Goal: Task Accomplishment & Management: Manage account settings

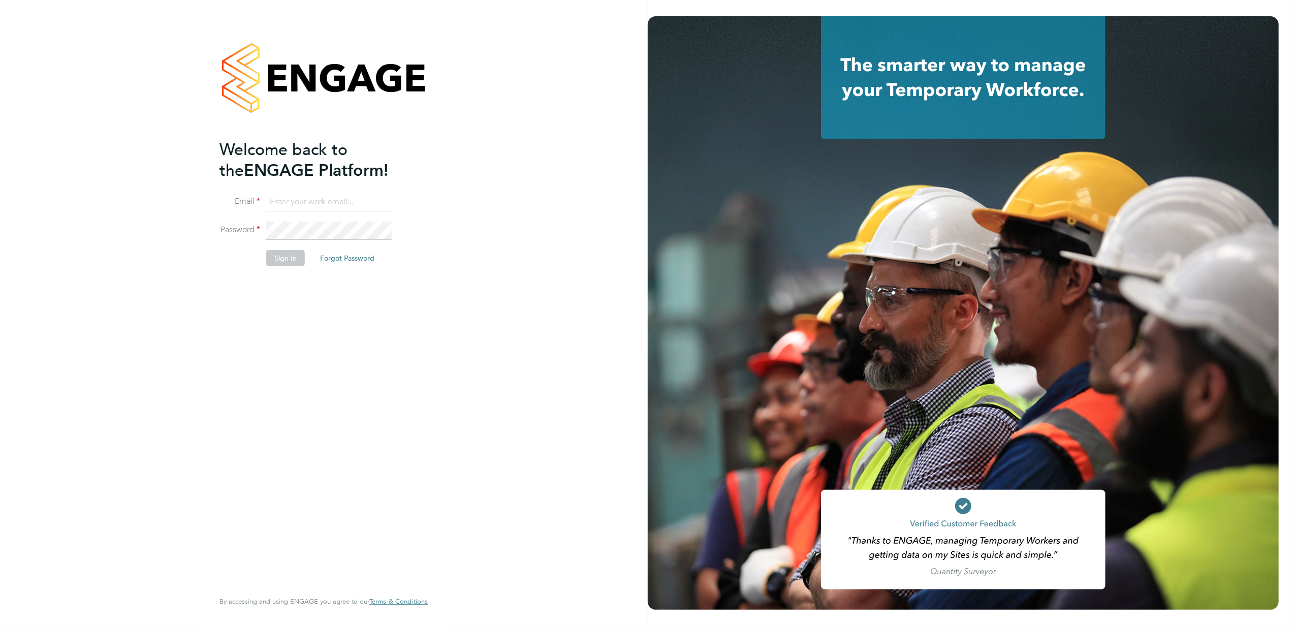
type input "[PERSON_NAME][EMAIL_ADDRESS][PERSON_NAME][DOMAIN_NAME]"
click at [287, 260] on button "Sign In" at bounding box center [285, 258] width 39 height 16
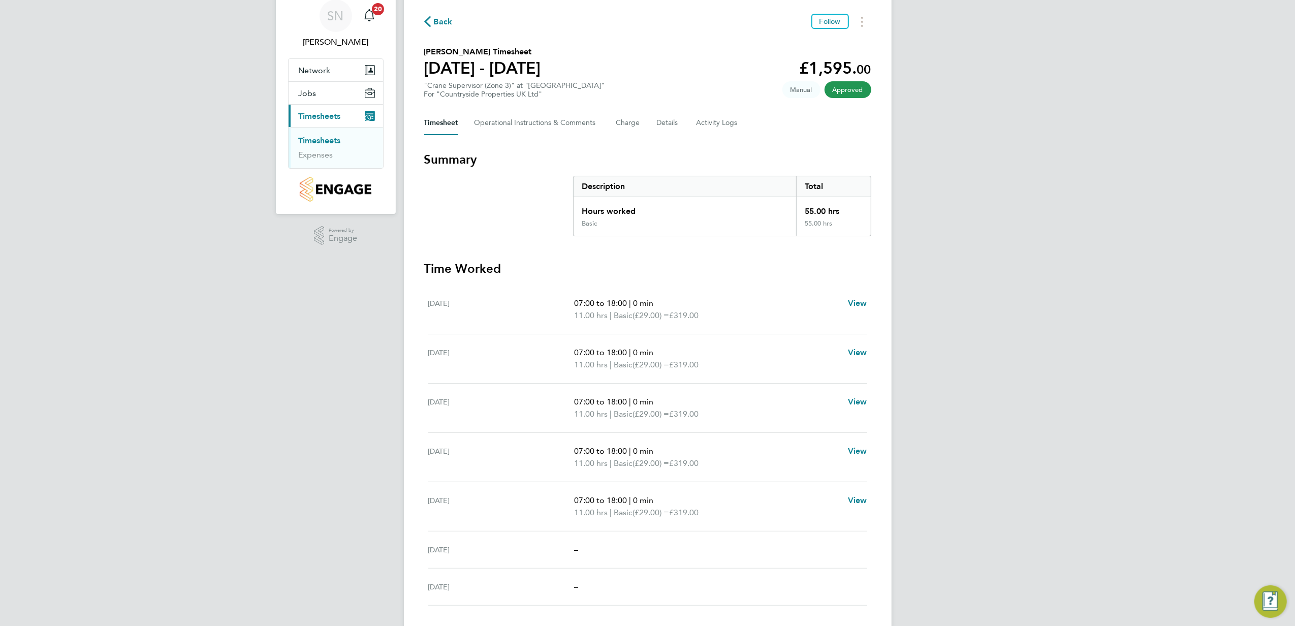
scroll to position [61, 0]
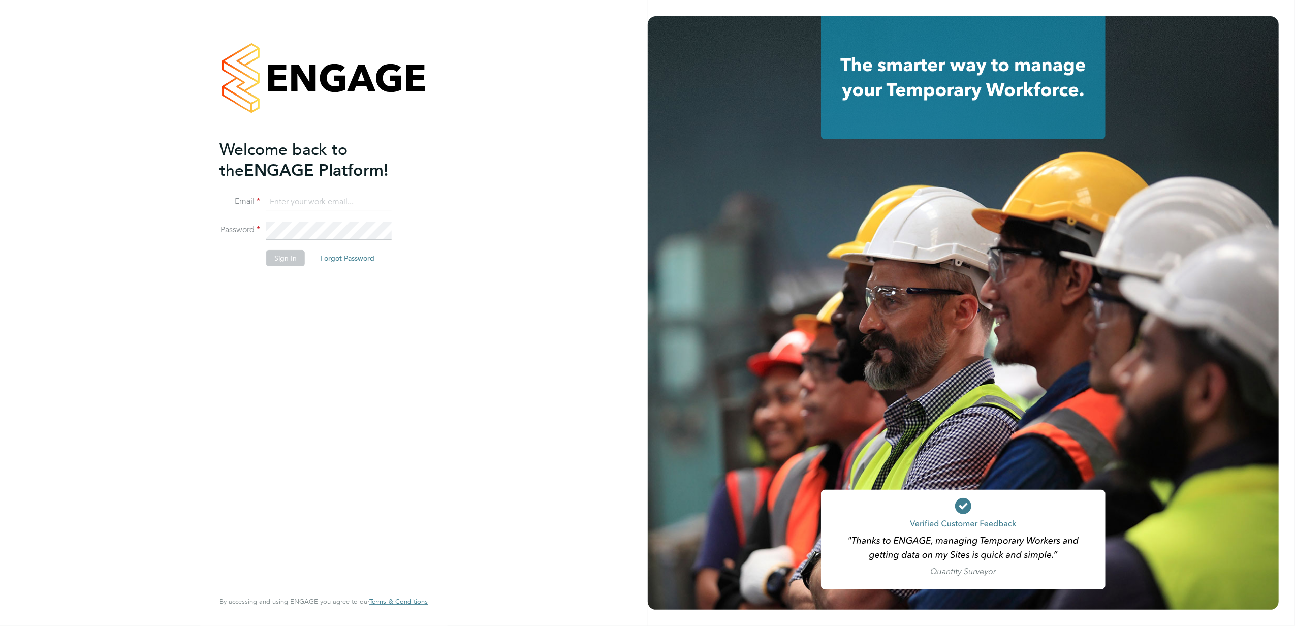
type input "stephen.nottage@vistry.co.uk"
click at [281, 256] on button "Sign In" at bounding box center [285, 258] width 39 height 16
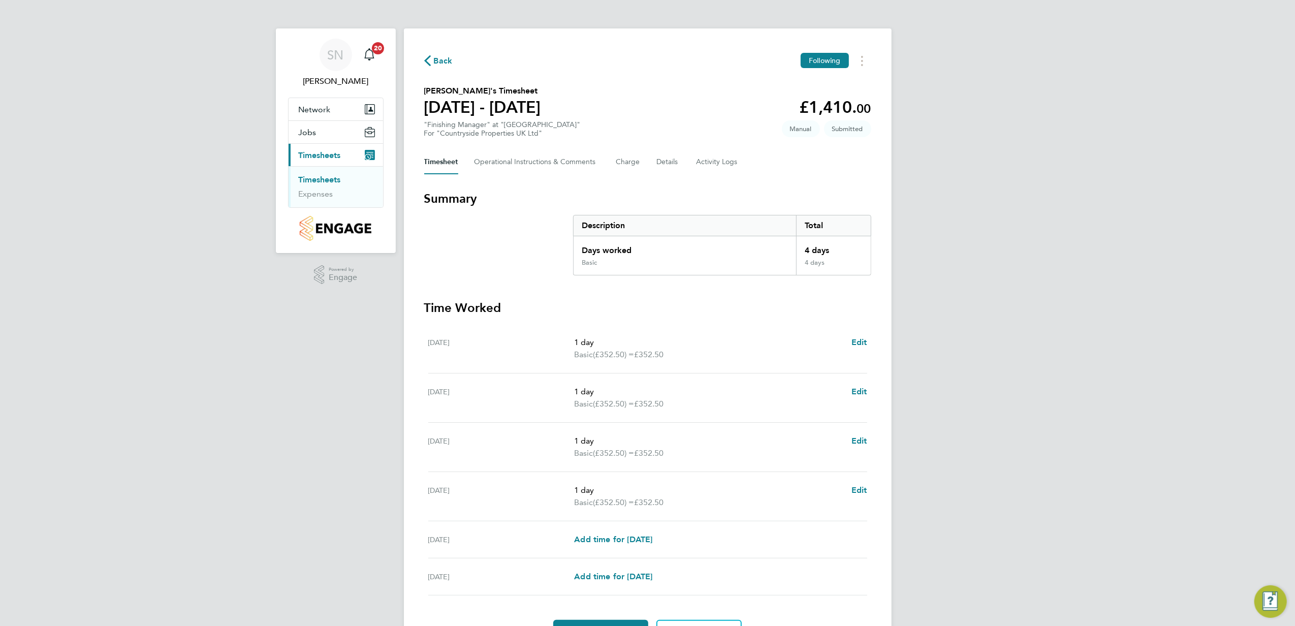
scroll to position [60, 0]
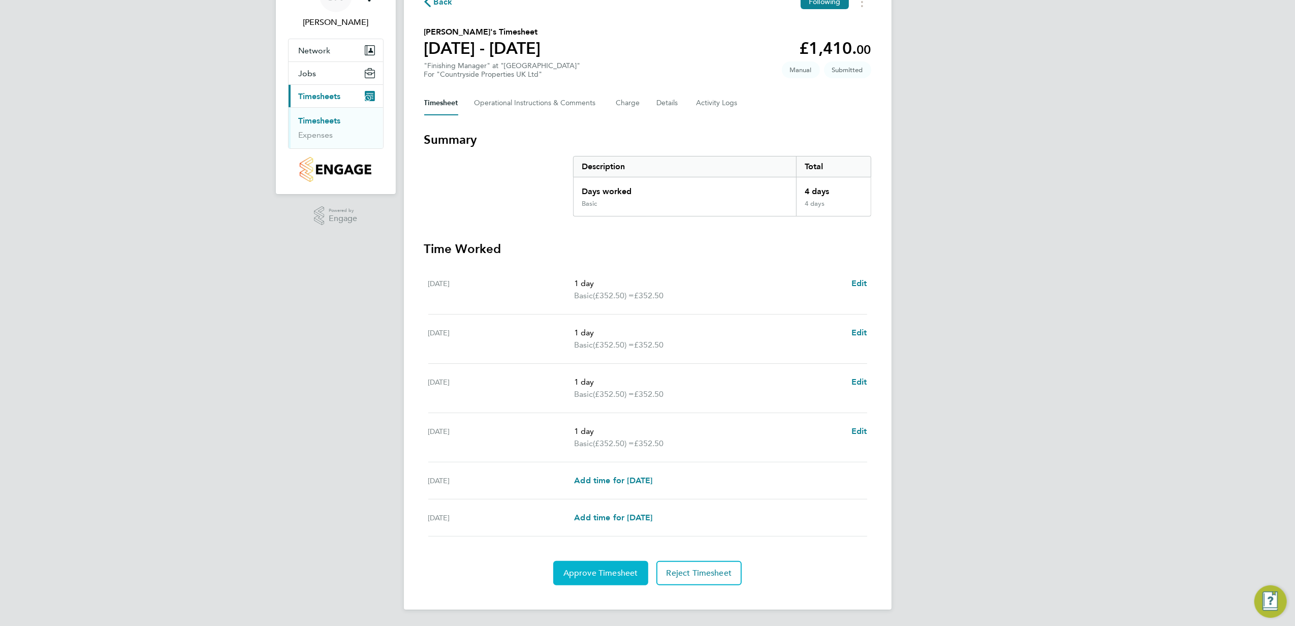
click at [580, 569] on span "Approve Timesheet" at bounding box center [600, 573] width 75 height 10
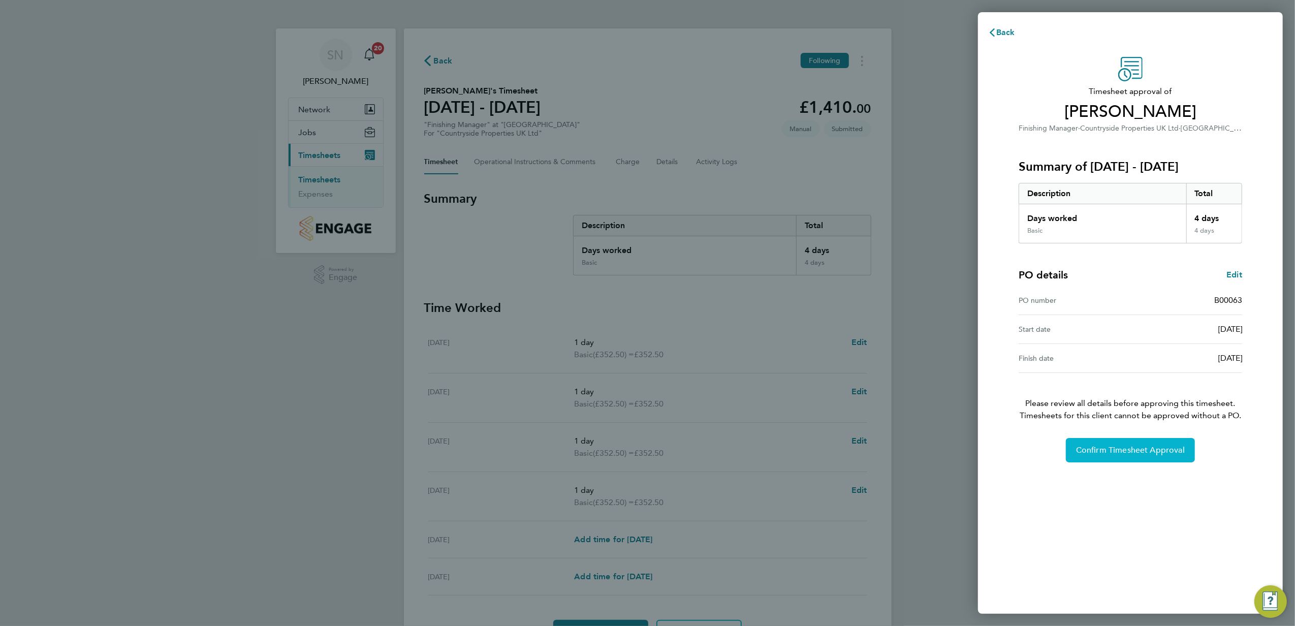
click at [1120, 455] on span "Confirm Timesheet Approval" at bounding box center [1130, 450] width 109 height 10
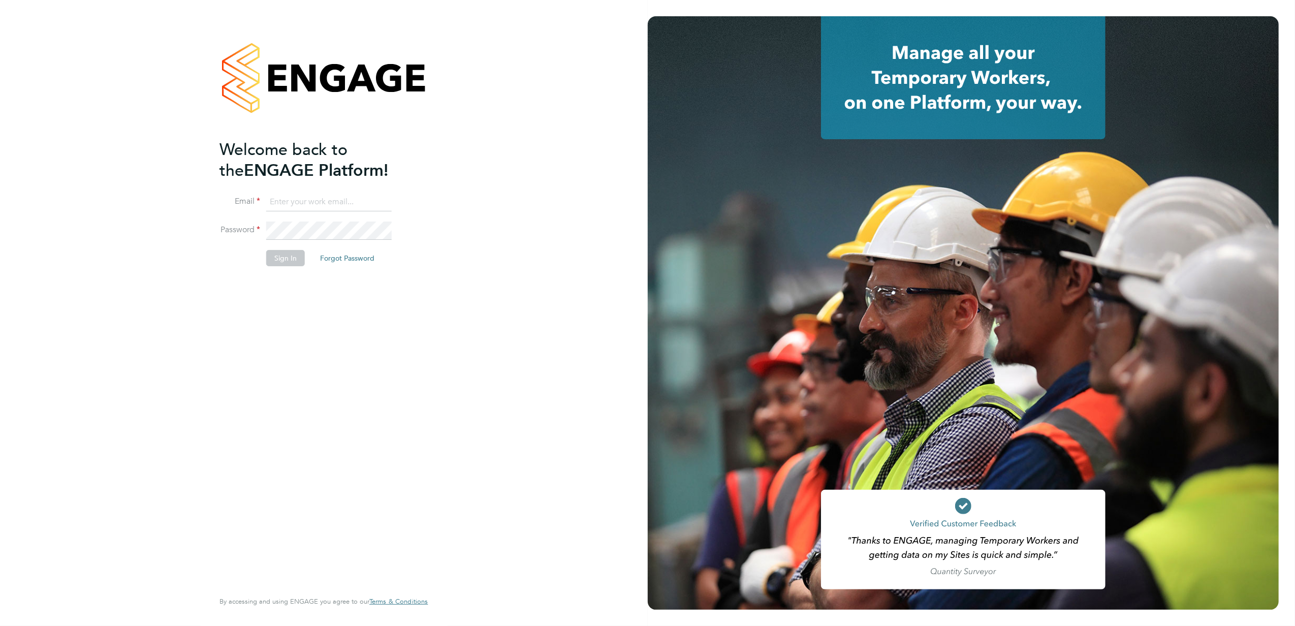
type input "stephen.nottage@vistry.co.uk"
click at [291, 257] on button "Sign In" at bounding box center [285, 258] width 39 height 16
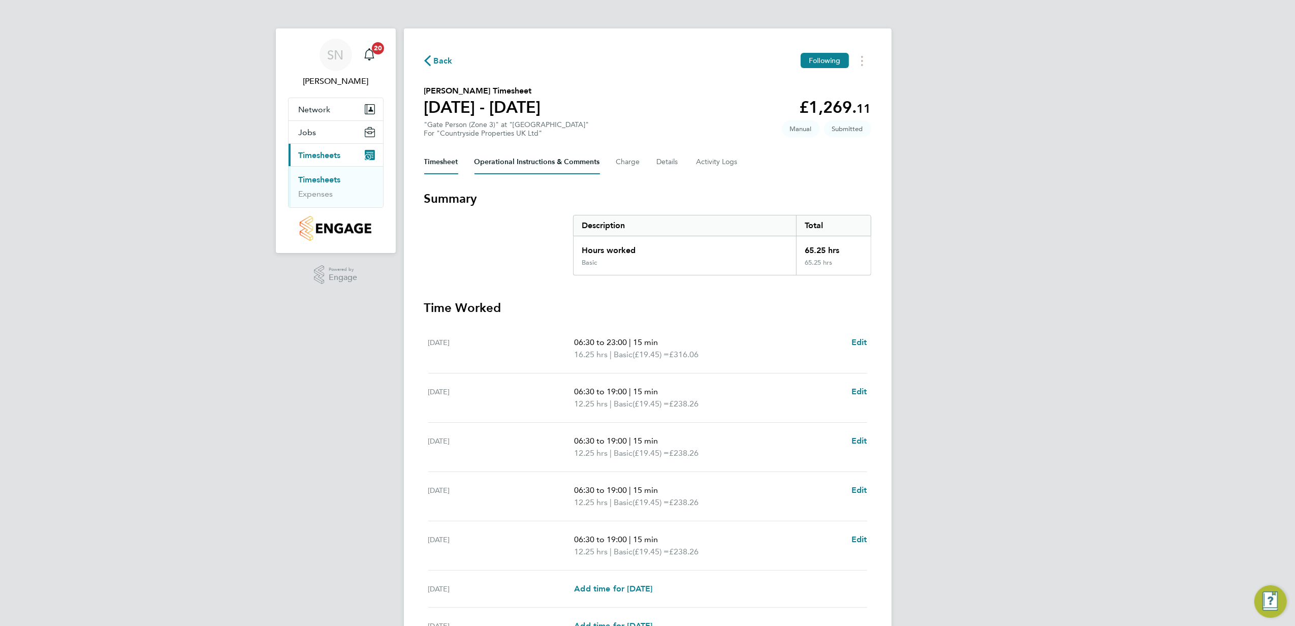
click at [515, 163] on Comments-tab "Operational Instructions & Comments" at bounding box center [536, 162] width 125 height 24
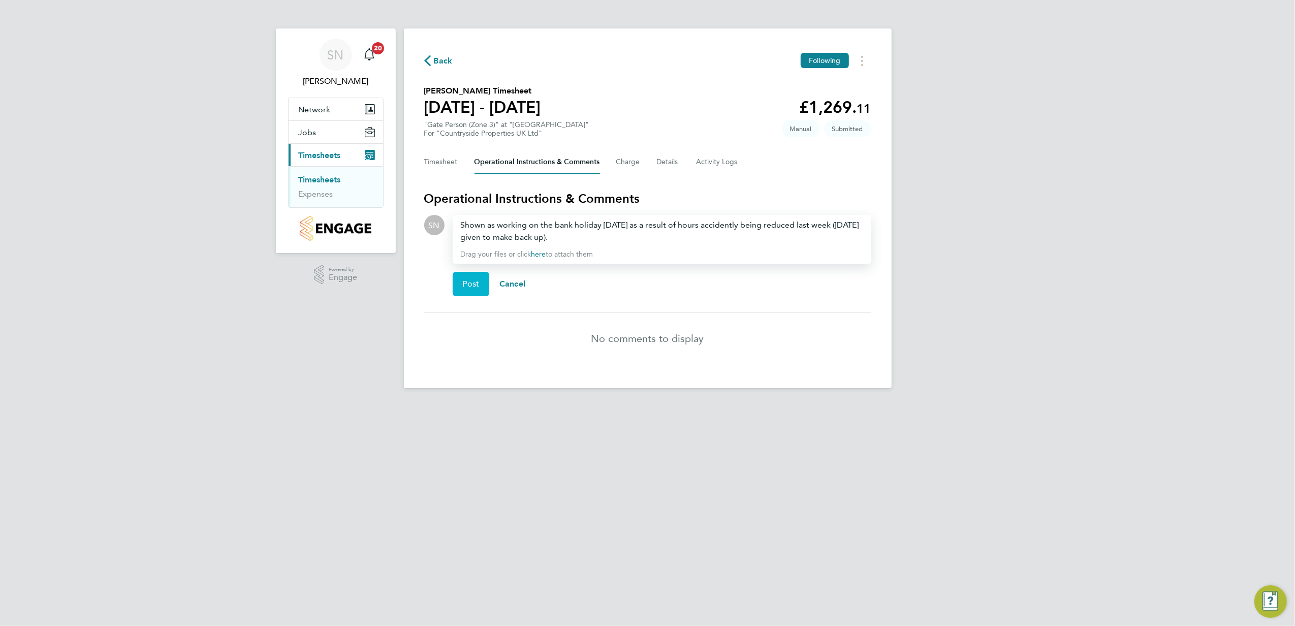
click at [470, 283] on span "Post" at bounding box center [471, 284] width 17 height 10
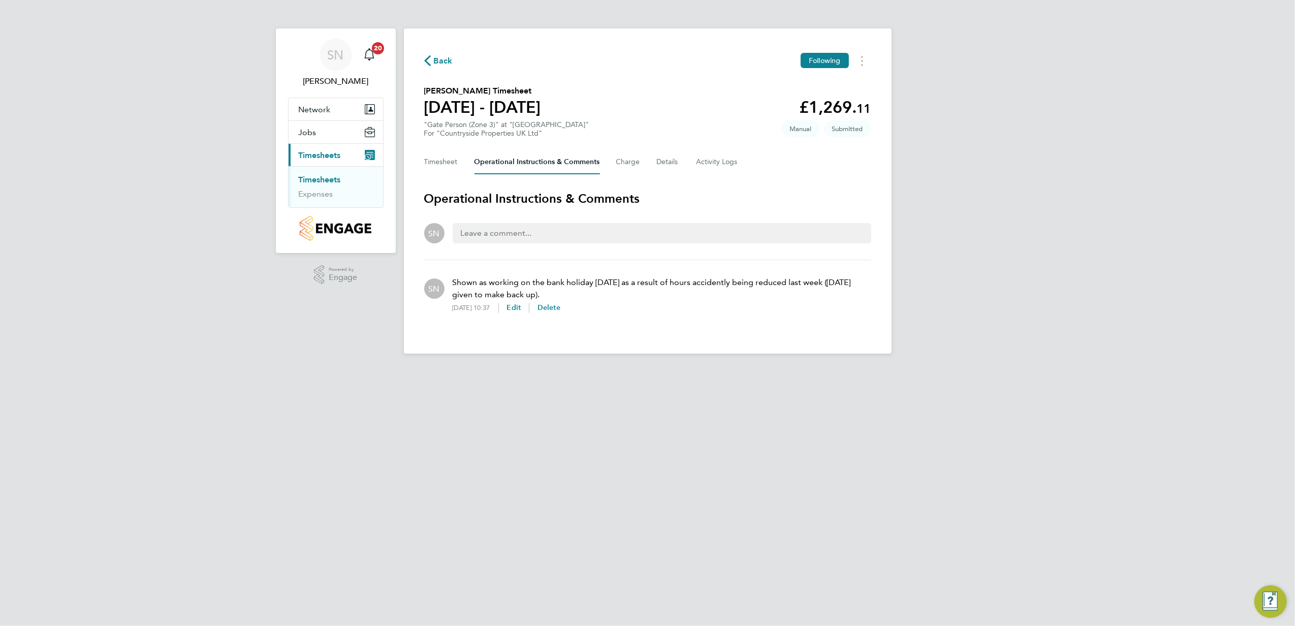
click at [441, 62] on span "Back" at bounding box center [443, 61] width 19 height 12
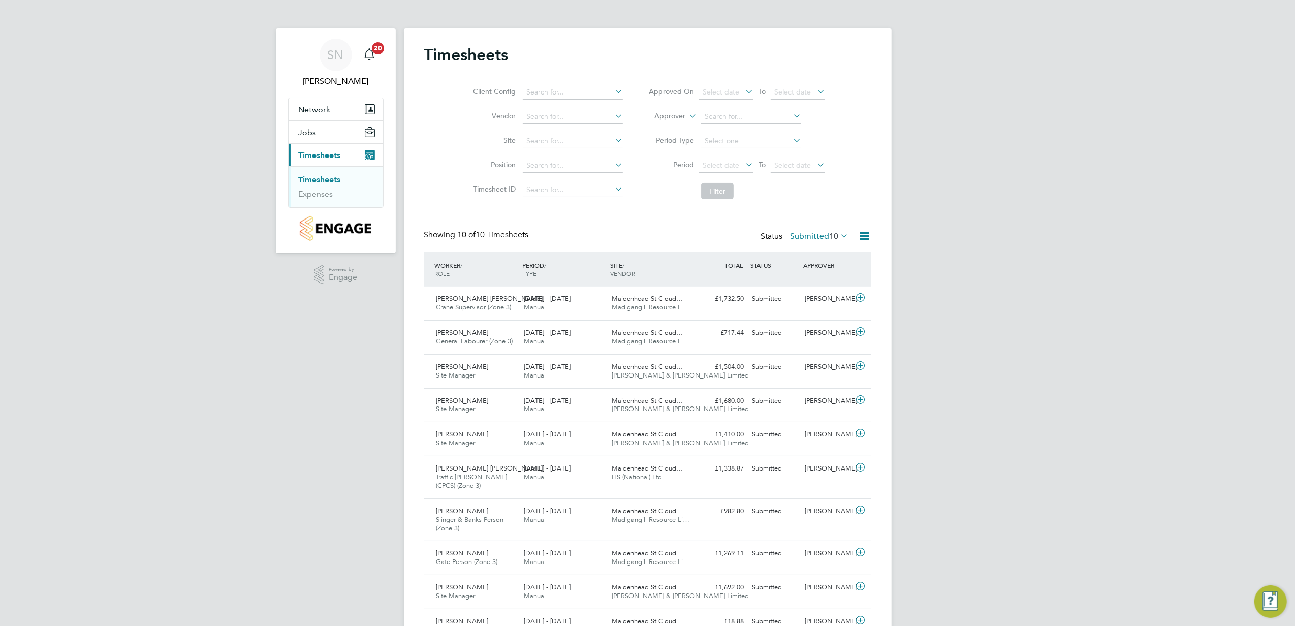
click at [320, 179] on link "Timesheets" at bounding box center [320, 180] width 42 height 10
click at [325, 152] on span "Timesheets" at bounding box center [320, 155] width 42 height 10
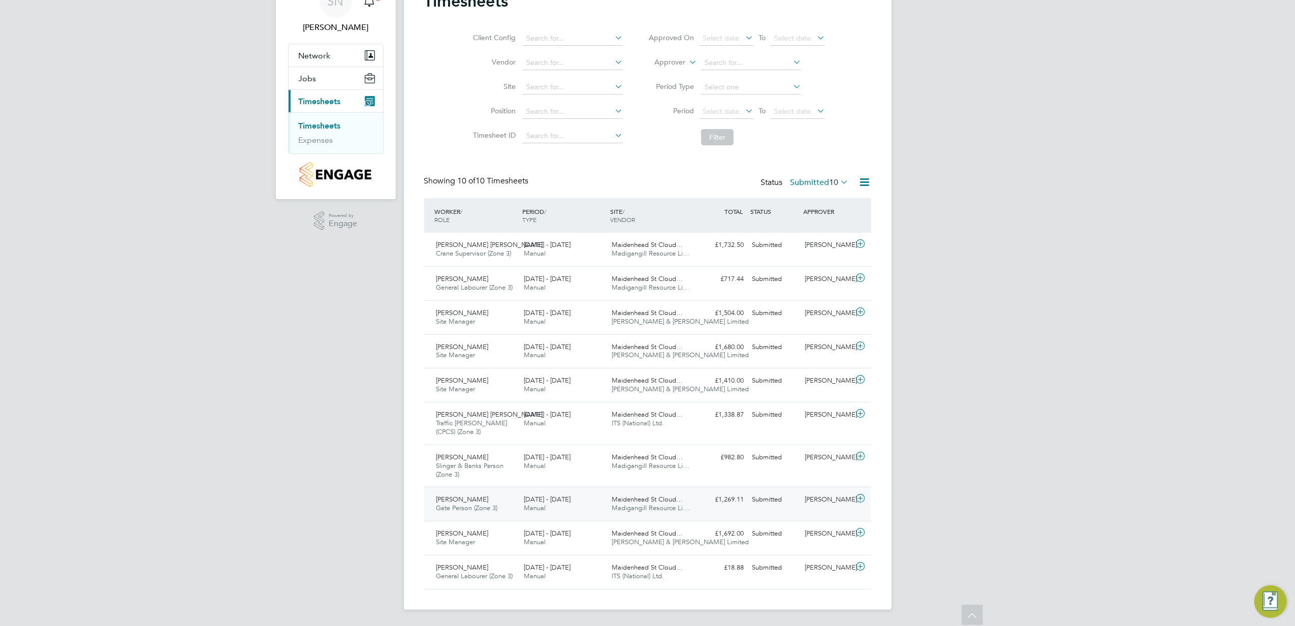
click at [471, 494] on div "Jachakdeep Singh Gate Person (Zone 3) 25 - 31 Aug 2025" at bounding box center [476, 503] width 88 height 25
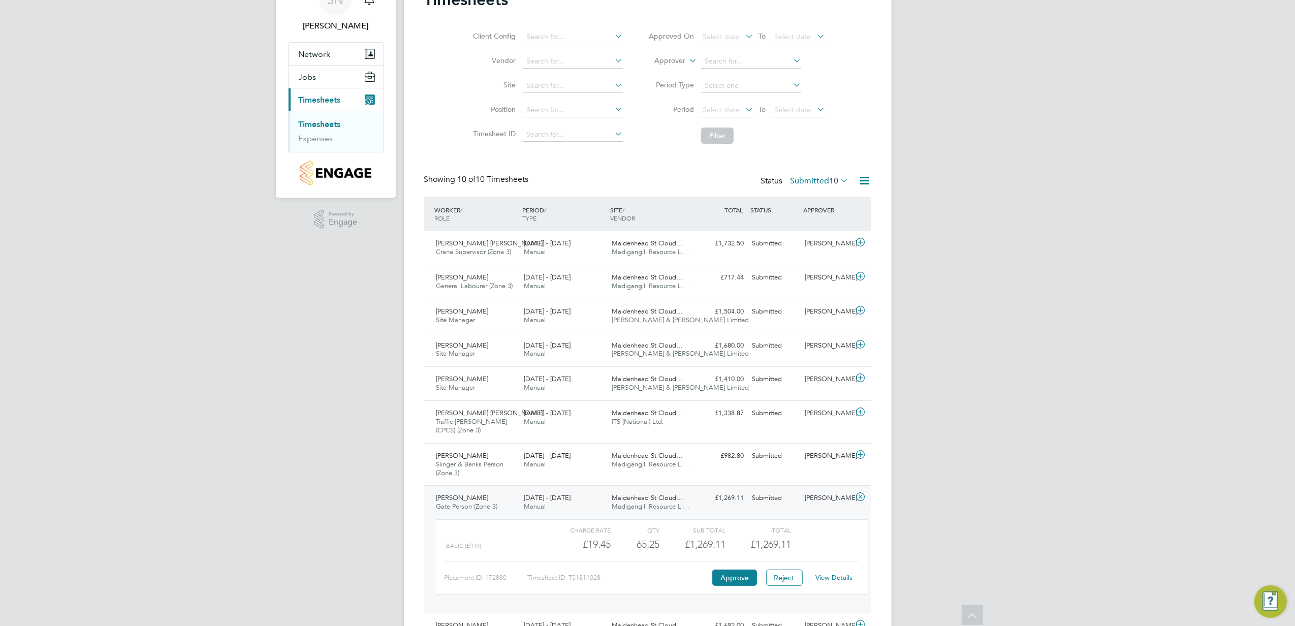
click at [828, 581] on link "View Details" at bounding box center [833, 577] width 37 height 9
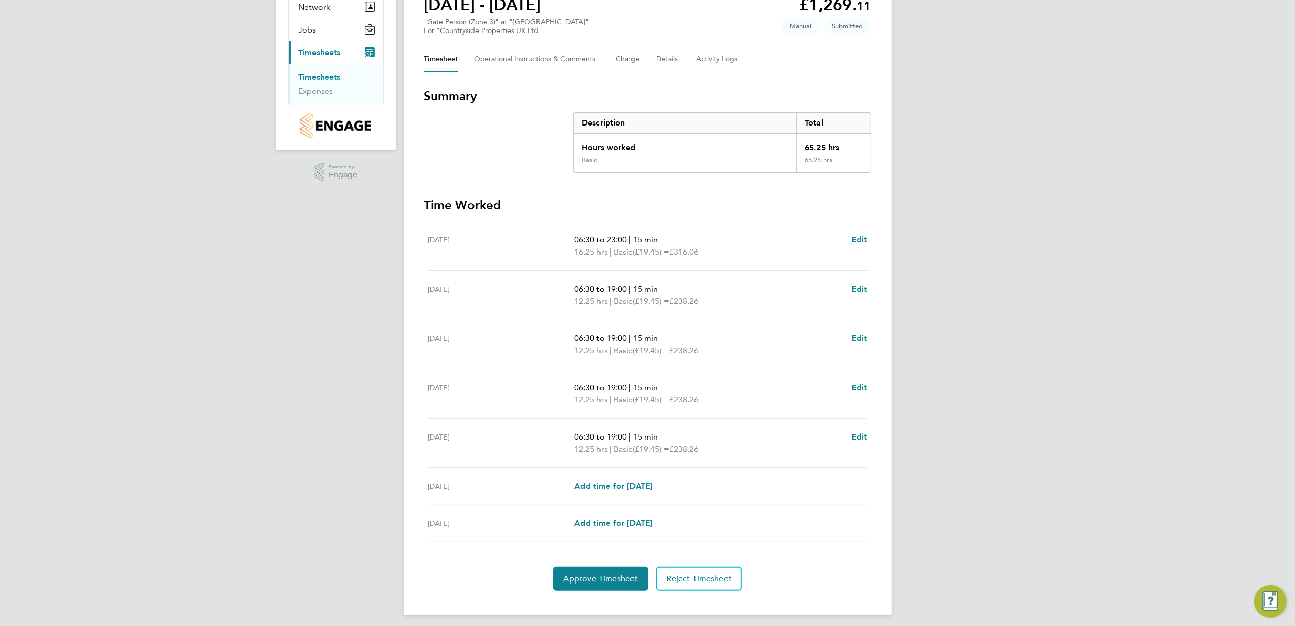
scroll to position [110, 0]
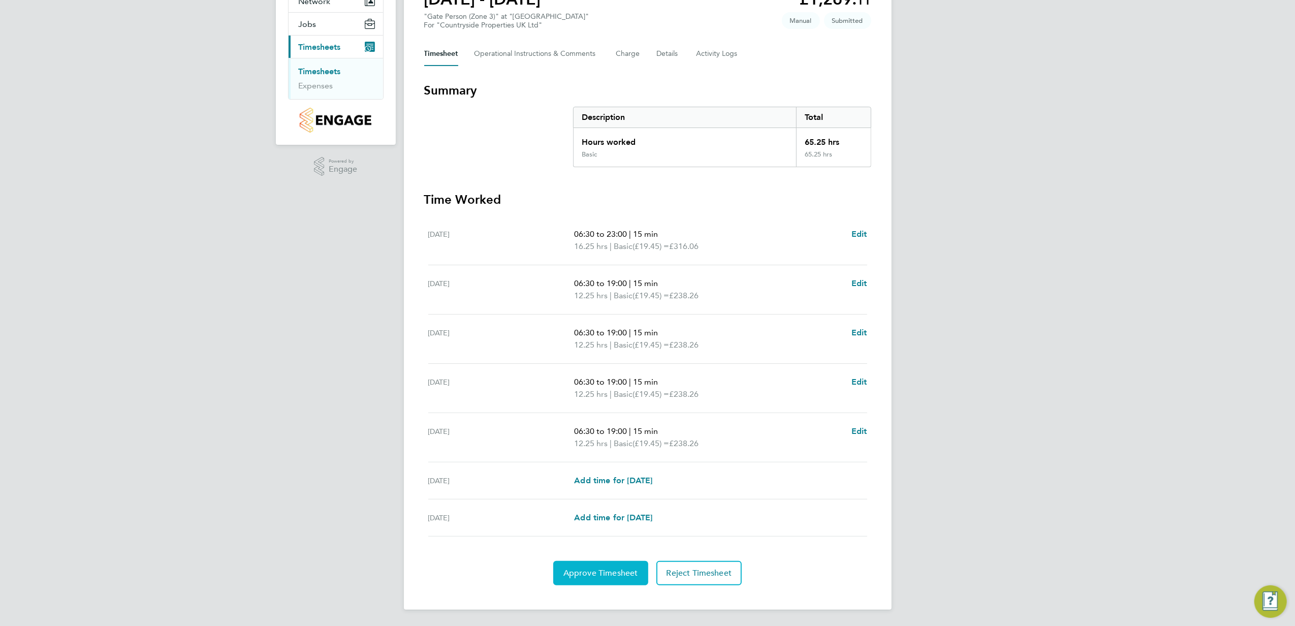
click at [603, 571] on span "Approve Timesheet" at bounding box center [600, 573] width 75 height 10
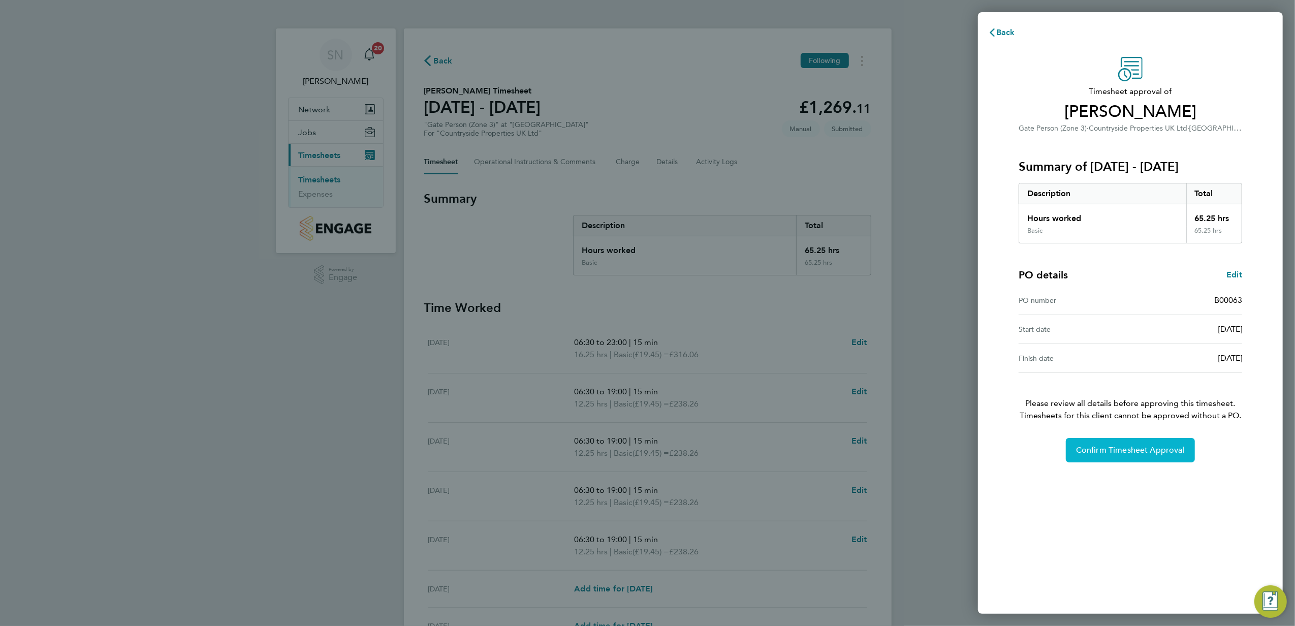
click at [1114, 454] on span "Confirm Timesheet Approval" at bounding box center [1130, 450] width 109 height 10
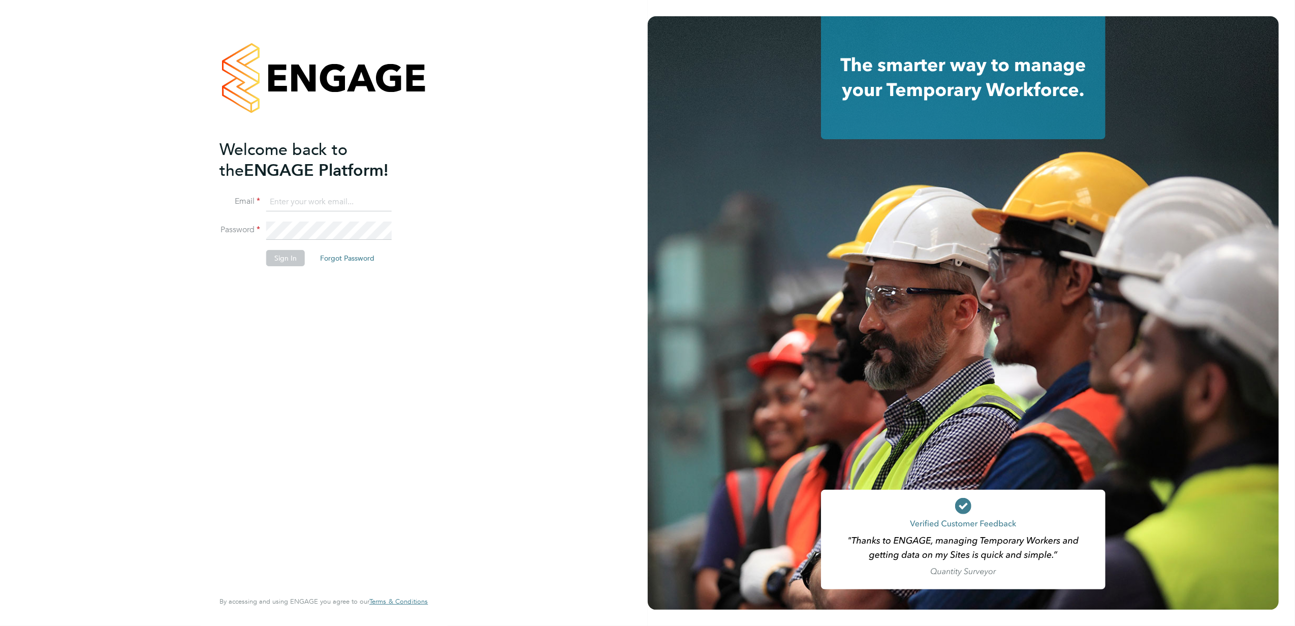
type input "[PERSON_NAME][EMAIL_ADDRESS][PERSON_NAME][DOMAIN_NAME]"
click at [291, 263] on button "Sign In" at bounding box center [285, 258] width 39 height 16
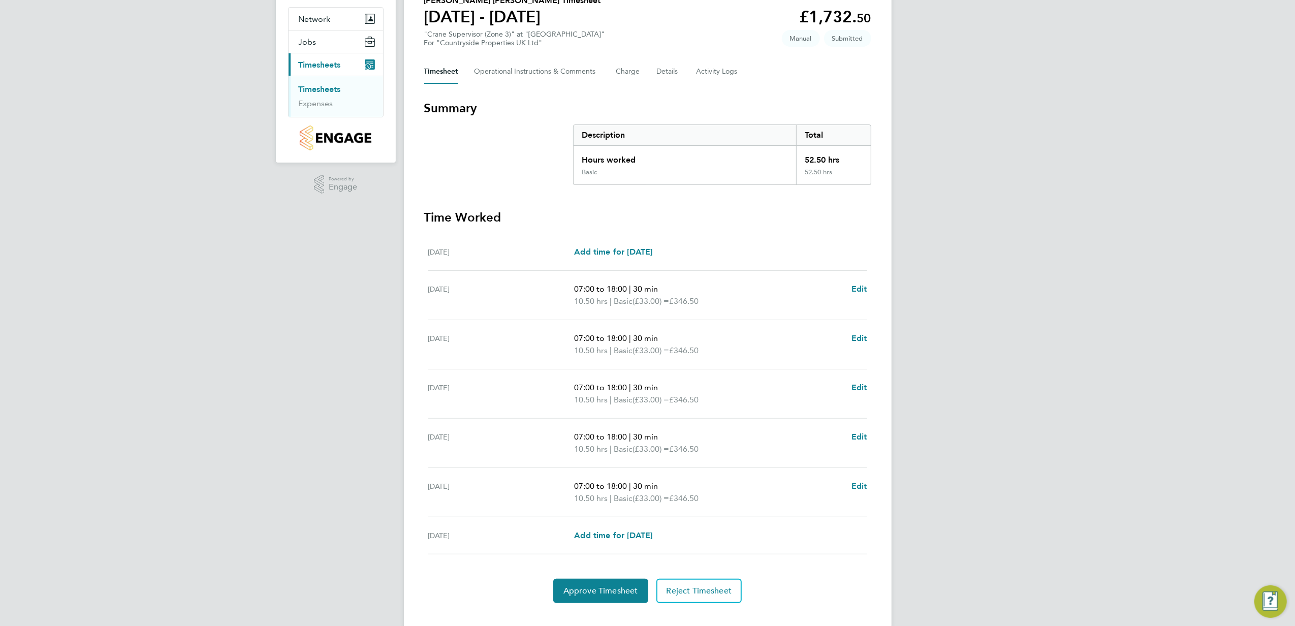
scroll to position [110, 0]
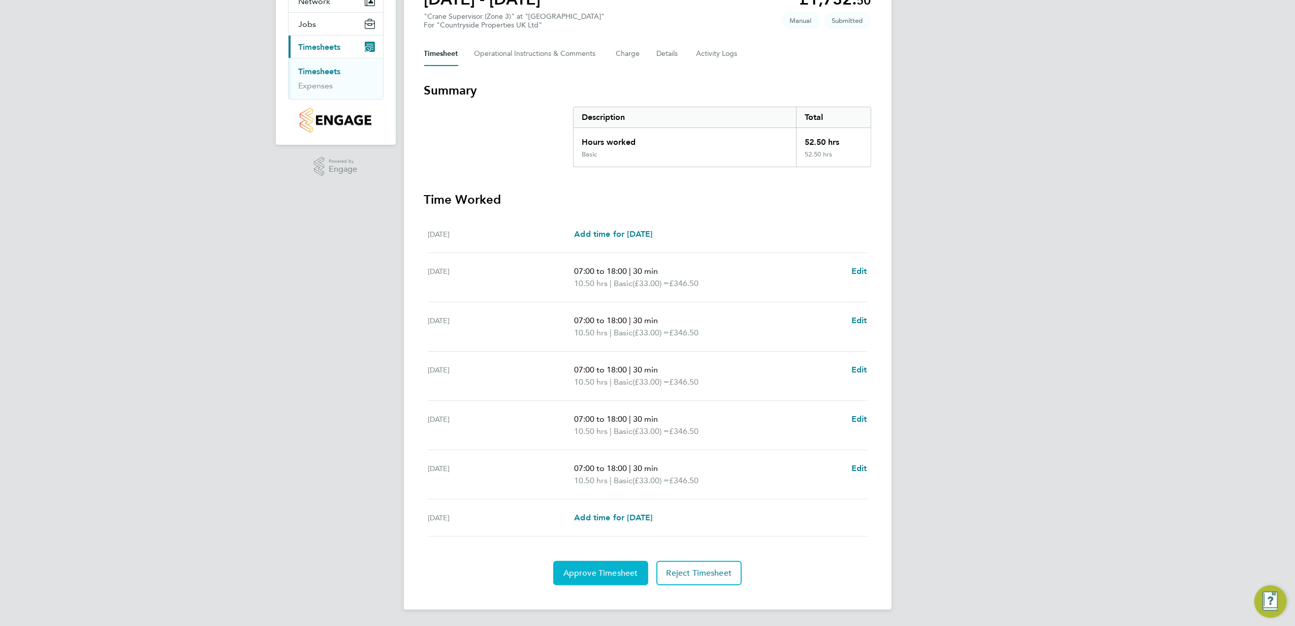
click at [613, 573] on span "Approve Timesheet" at bounding box center [600, 573] width 75 height 10
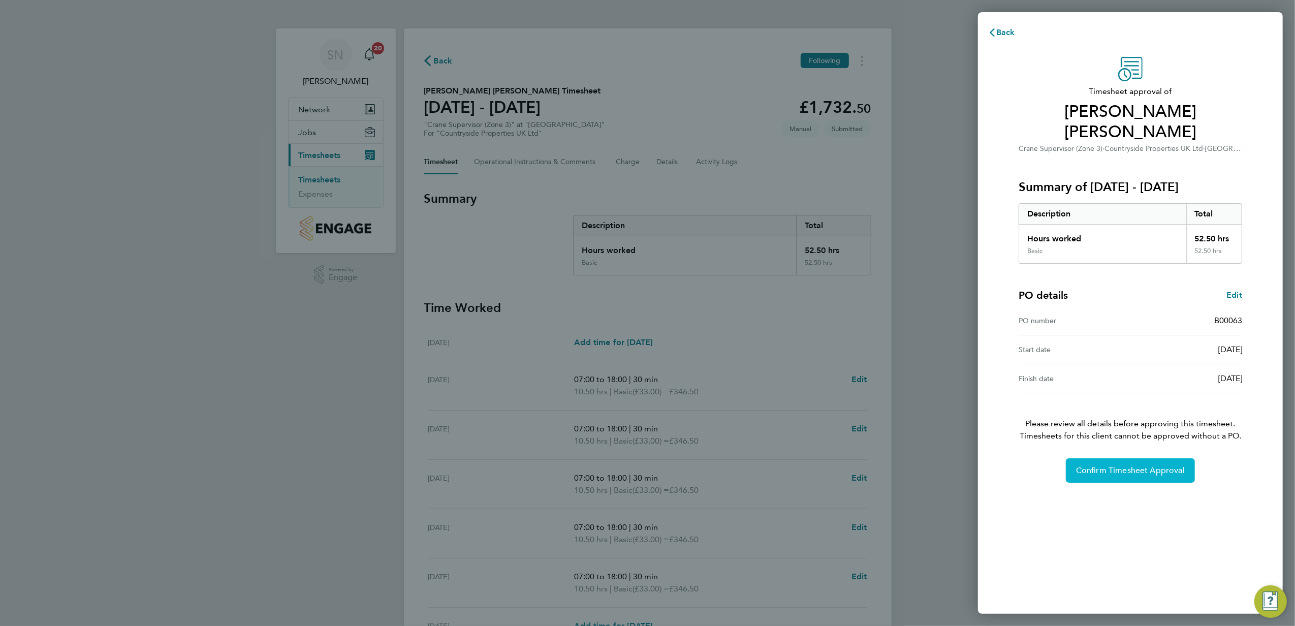
click at [1084, 465] on span "Confirm Timesheet Approval" at bounding box center [1130, 470] width 109 height 10
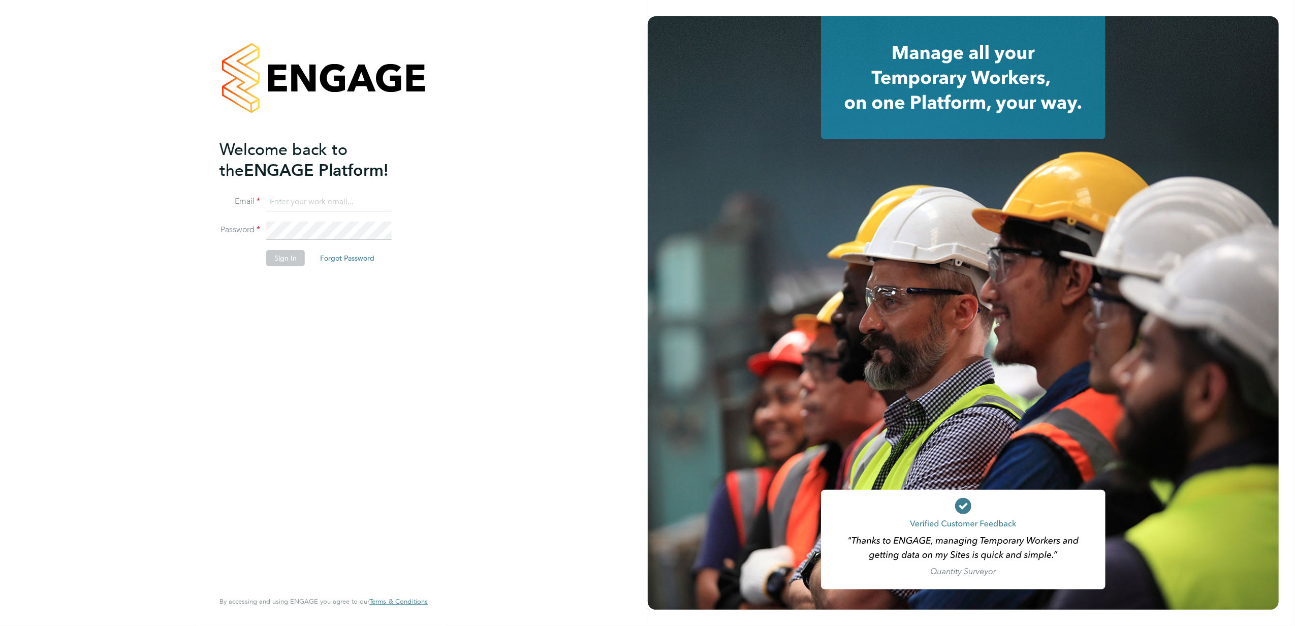
type input "[PERSON_NAME][EMAIL_ADDRESS][PERSON_NAME][DOMAIN_NAME]"
click at [282, 254] on button "Sign In" at bounding box center [285, 258] width 39 height 16
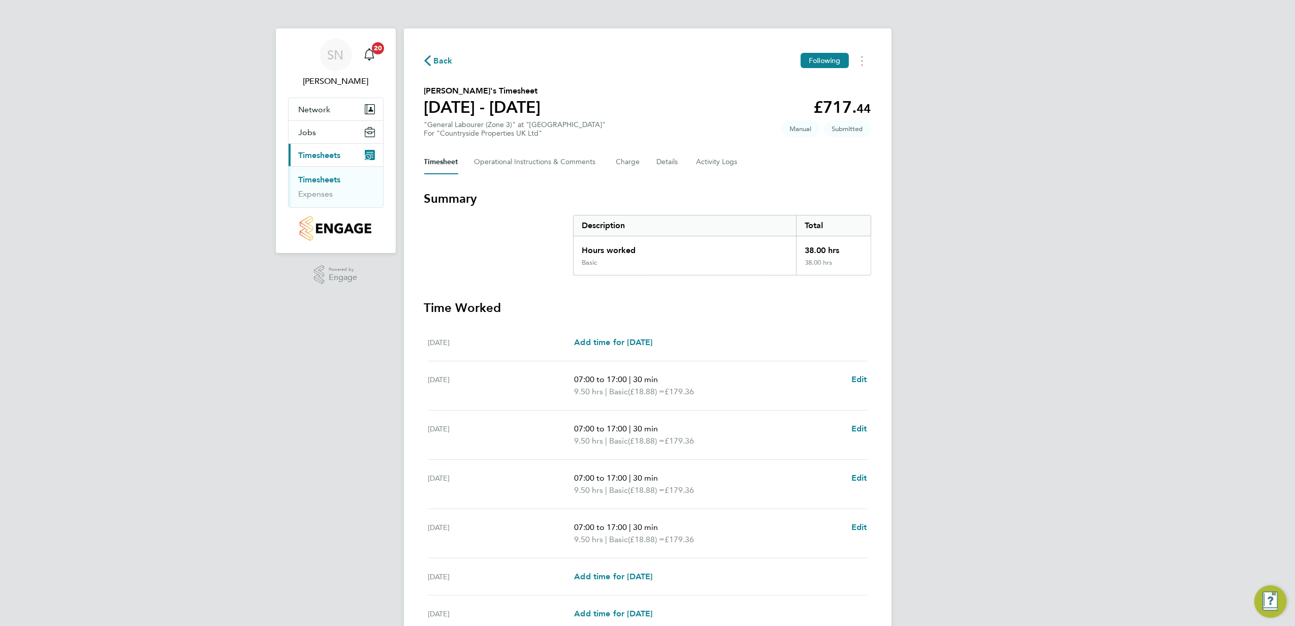
scroll to position [68, 0]
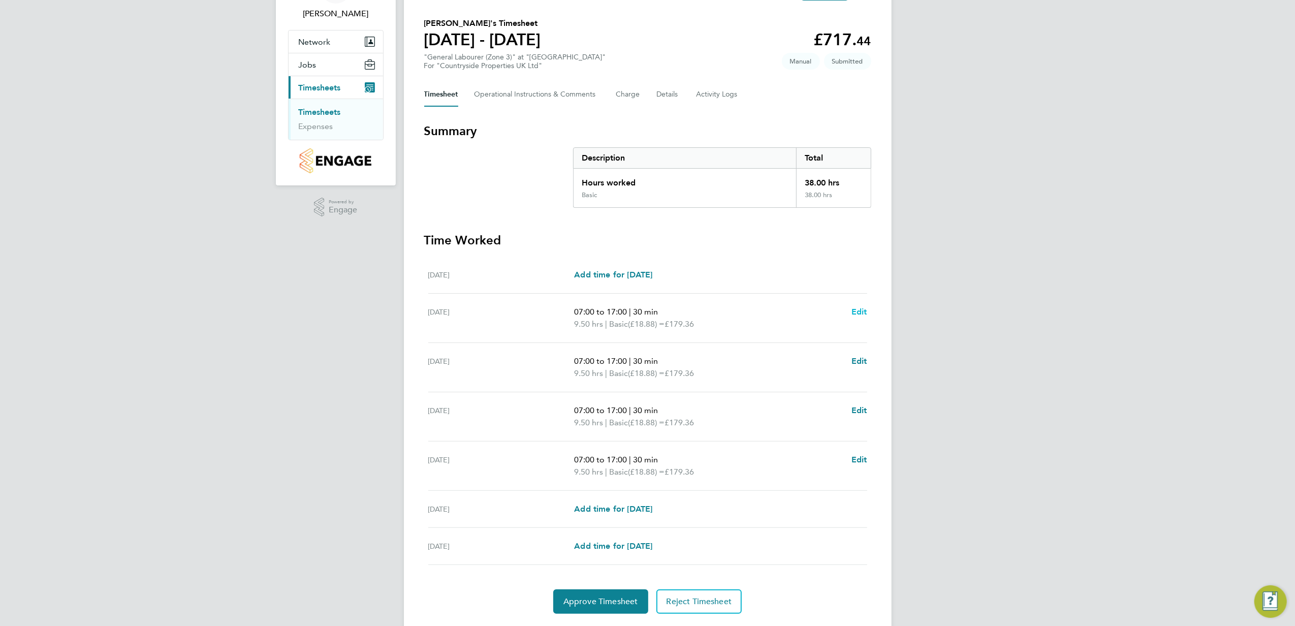
click at [856, 311] on span "Edit" at bounding box center [859, 312] width 16 height 10
select select "30"
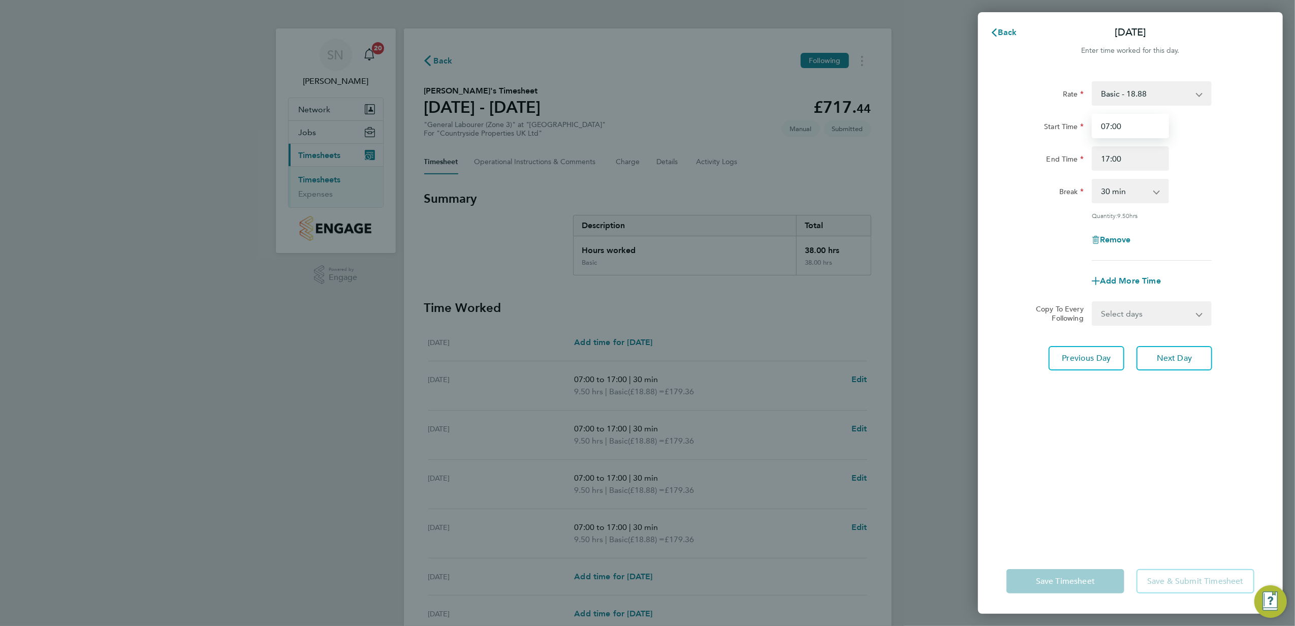
click at [1112, 121] on input "07:00" at bounding box center [1130, 126] width 77 height 24
type input "07:30"
click at [1165, 354] on span "Next Day" at bounding box center [1174, 358] width 35 height 10
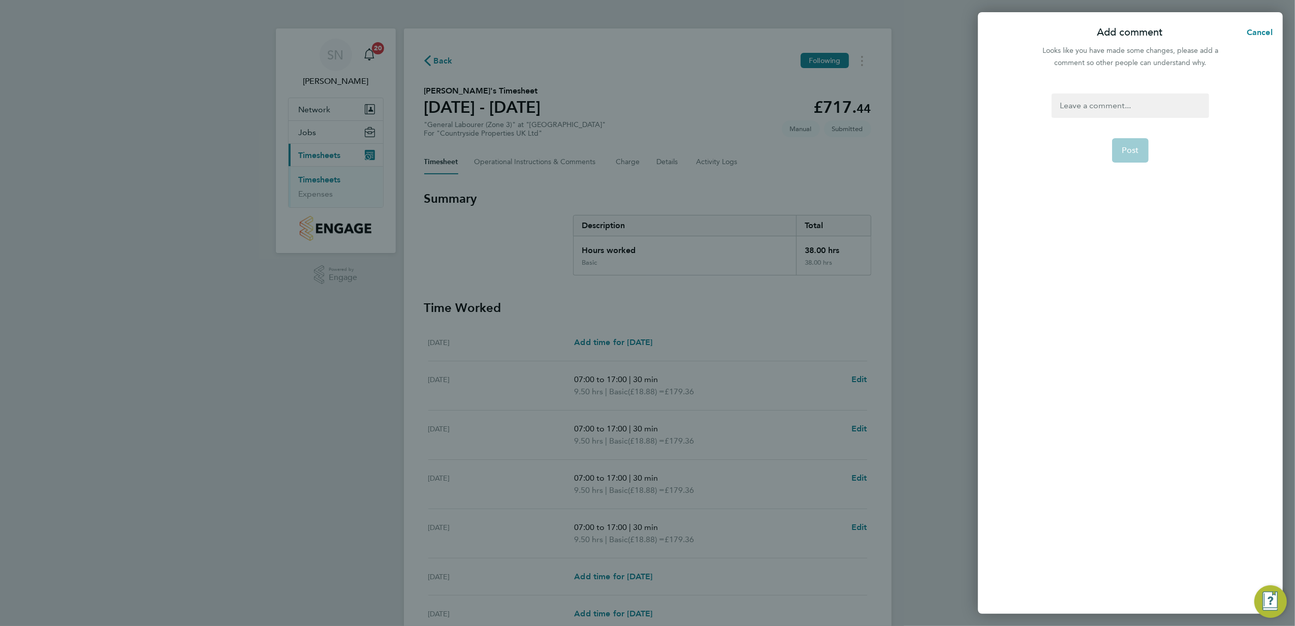
click at [1062, 103] on div at bounding box center [1129, 105] width 157 height 24
click at [1119, 145] on button "Post" at bounding box center [1130, 150] width 37 height 24
select select "30"
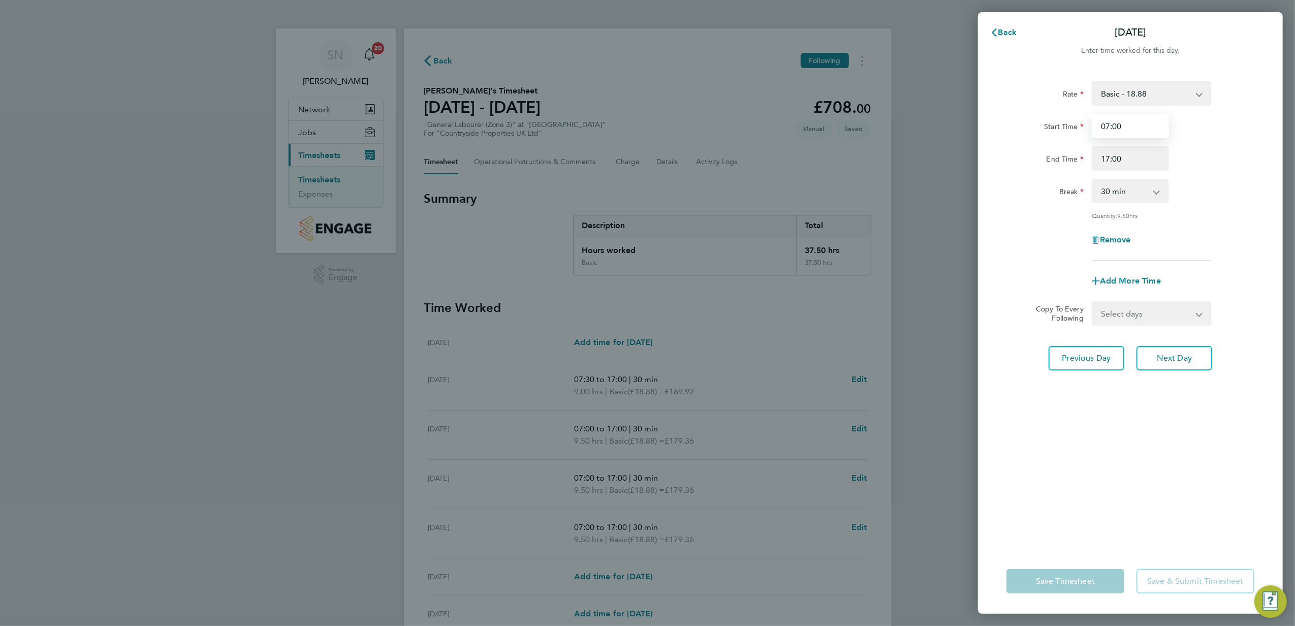
click at [1112, 120] on input "07:00" at bounding box center [1130, 126] width 77 height 24
type input "07:30"
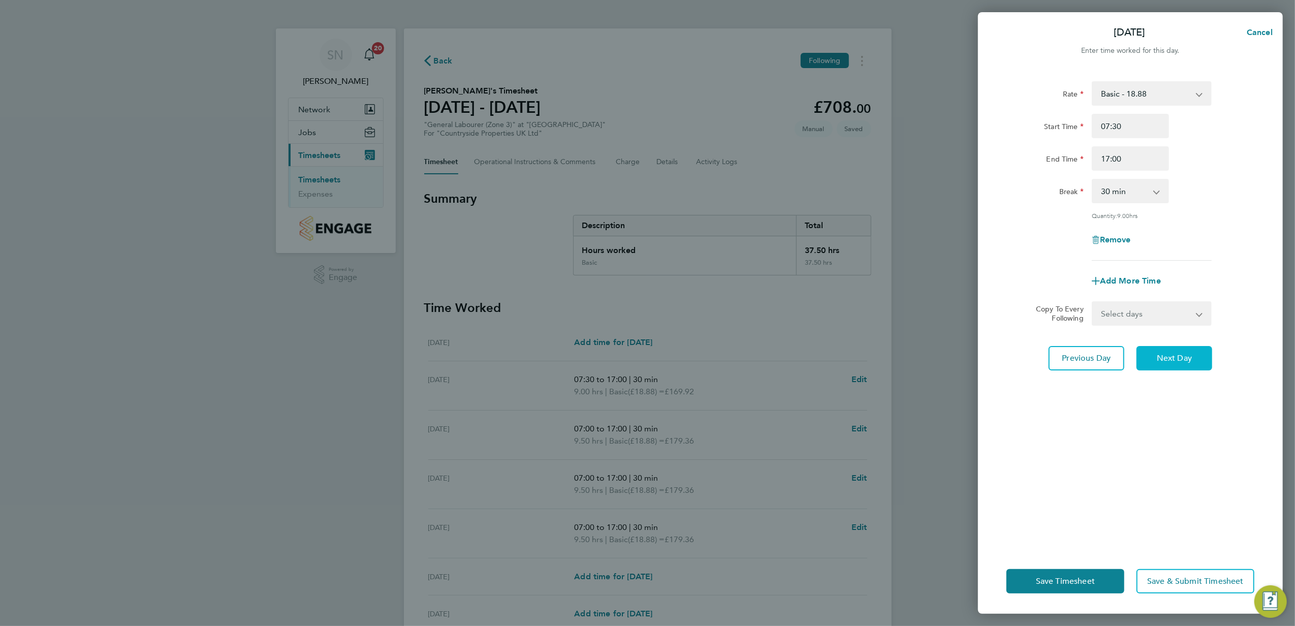
click at [1175, 353] on span "Next Day" at bounding box center [1174, 358] width 35 height 10
select select "30"
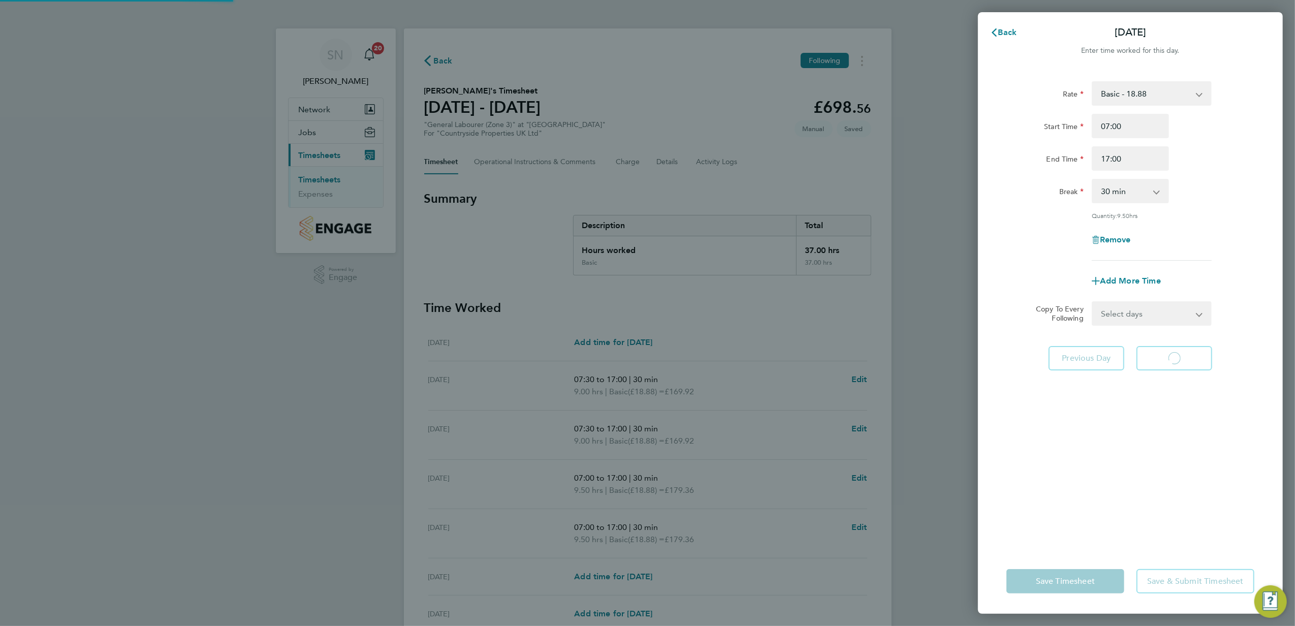
select select "30"
click at [1111, 126] on input "07:00" at bounding box center [1130, 126] width 77 height 24
type input "07:30"
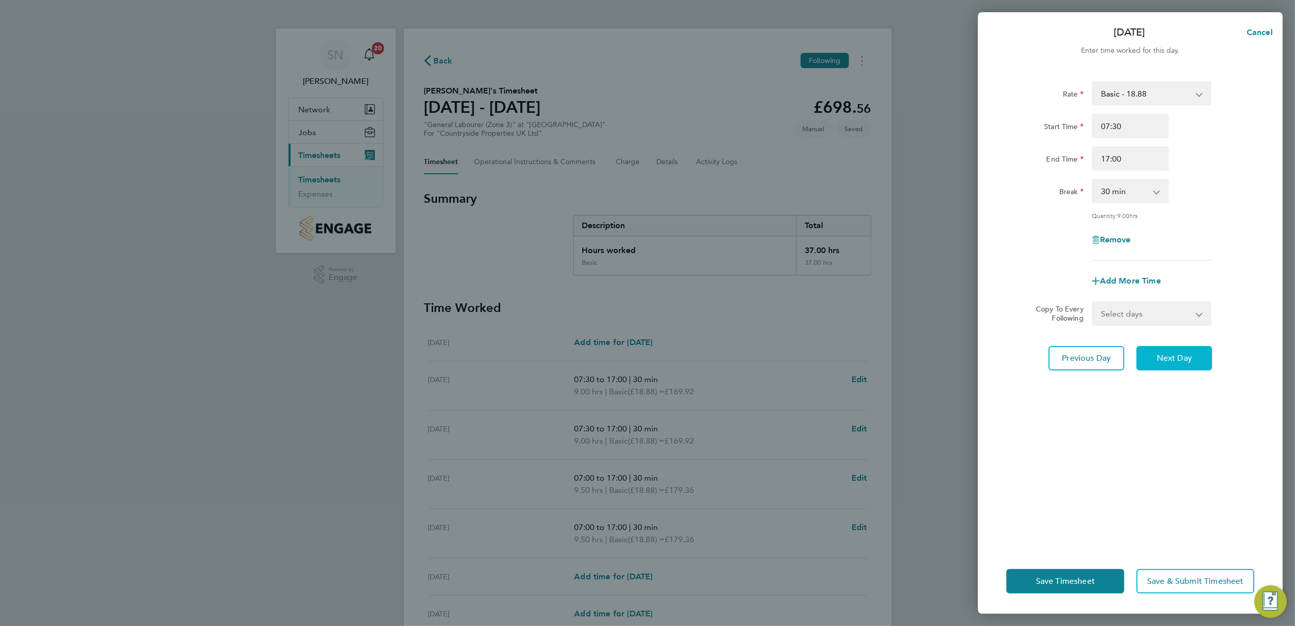
click at [1182, 360] on span "Next Day" at bounding box center [1174, 358] width 35 height 10
select select "30"
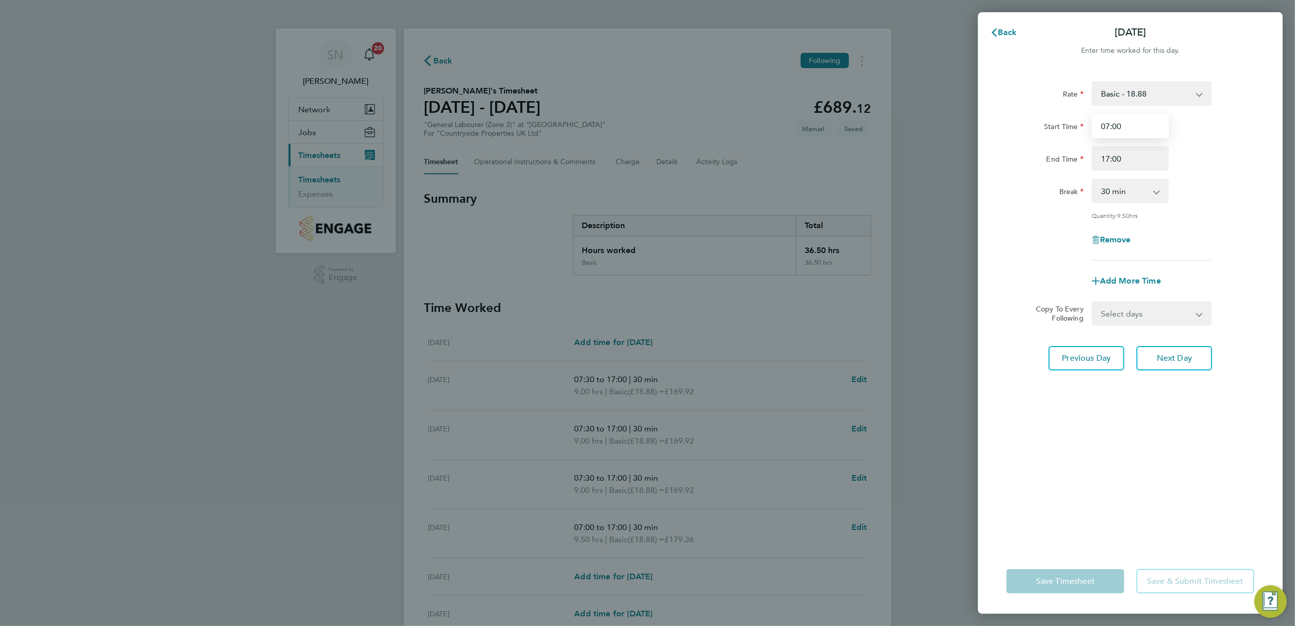
click at [1112, 126] on input "07:00" at bounding box center [1130, 126] width 77 height 24
type input "07:30"
click at [1171, 356] on span "Next Day" at bounding box center [1174, 358] width 35 height 10
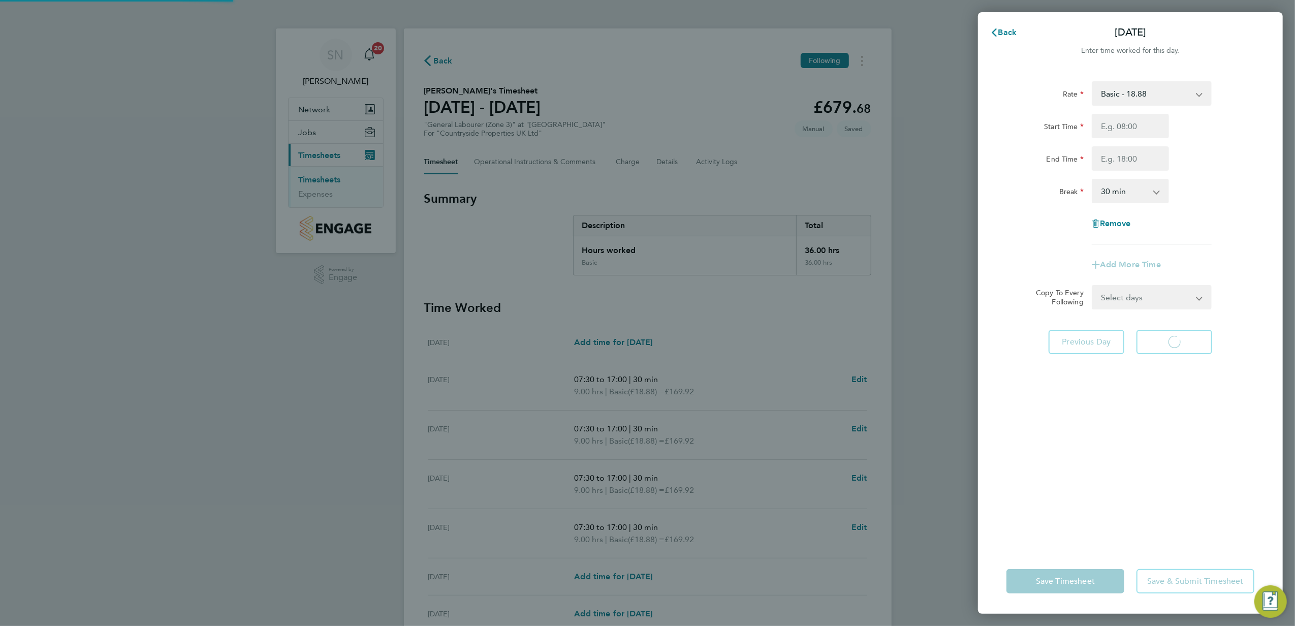
select select "30"
click at [1002, 33] on span "Back" at bounding box center [1007, 32] width 19 height 10
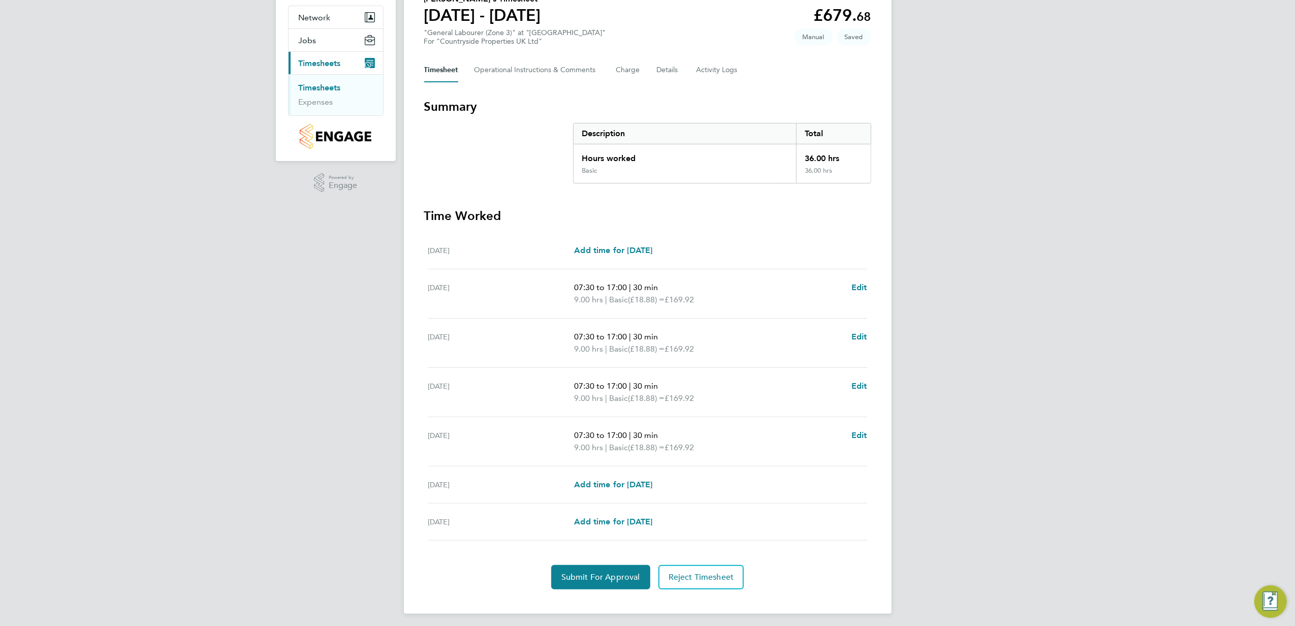
scroll to position [98, 0]
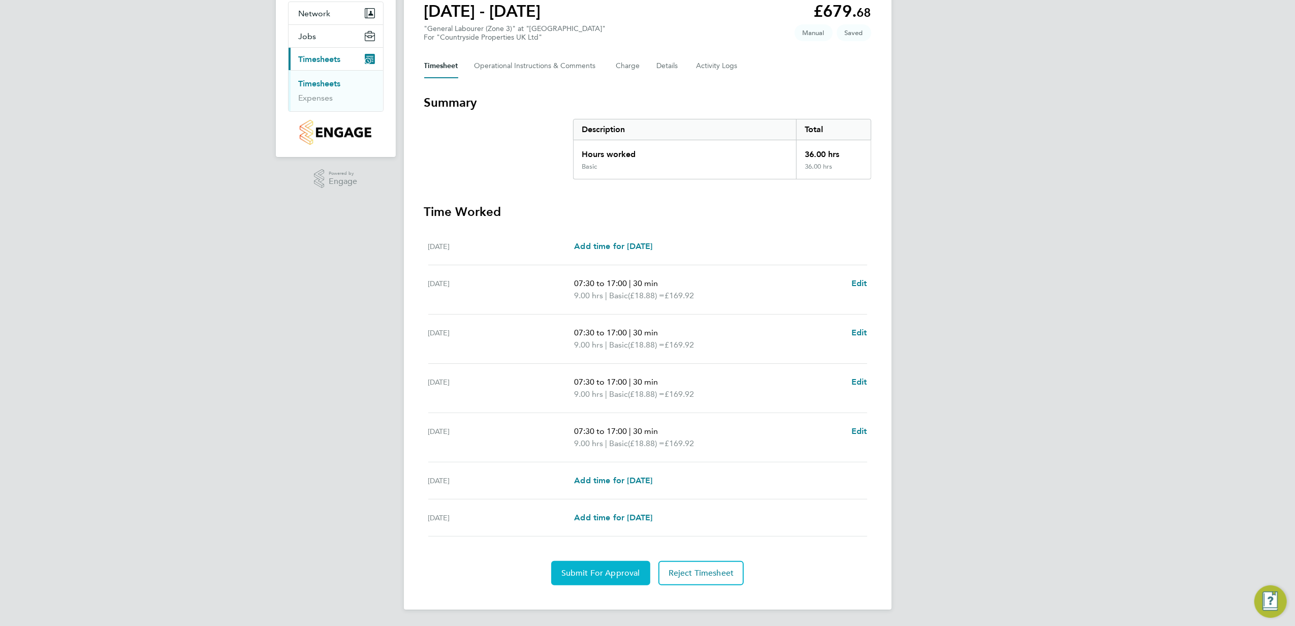
click at [602, 567] on button "Submit For Approval" at bounding box center [600, 573] width 99 height 24
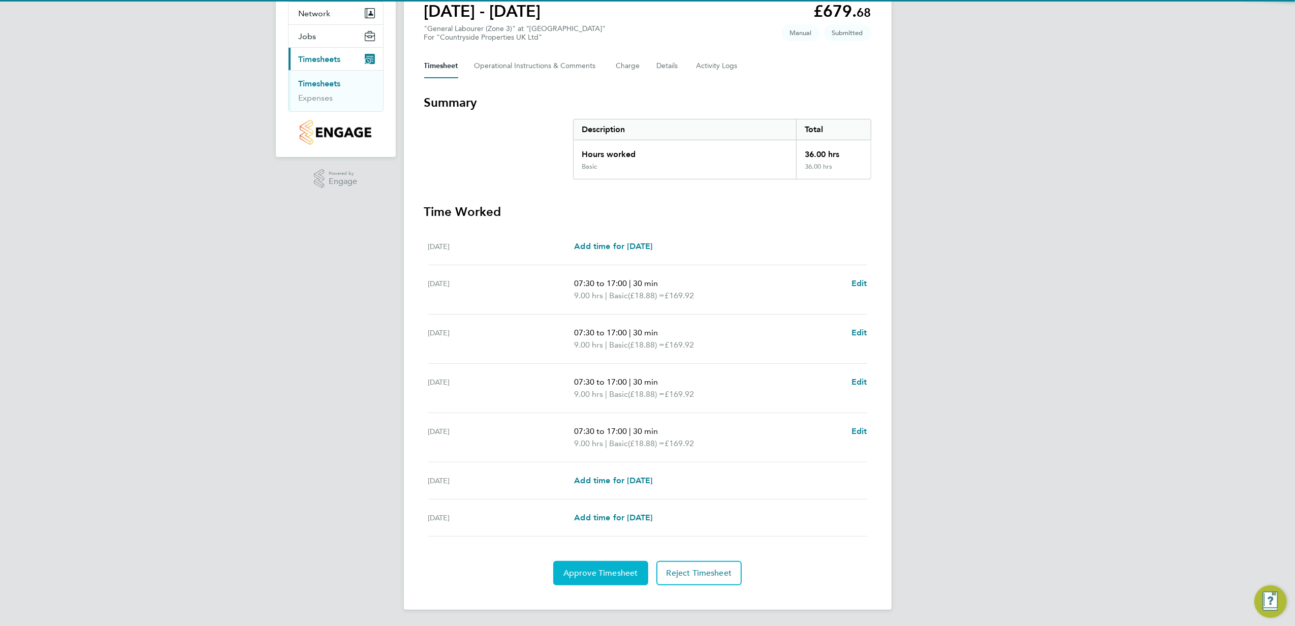
click at [607, 569] on span "Approve Timesheet" at bounding box center [600, 573] width 75 height 10
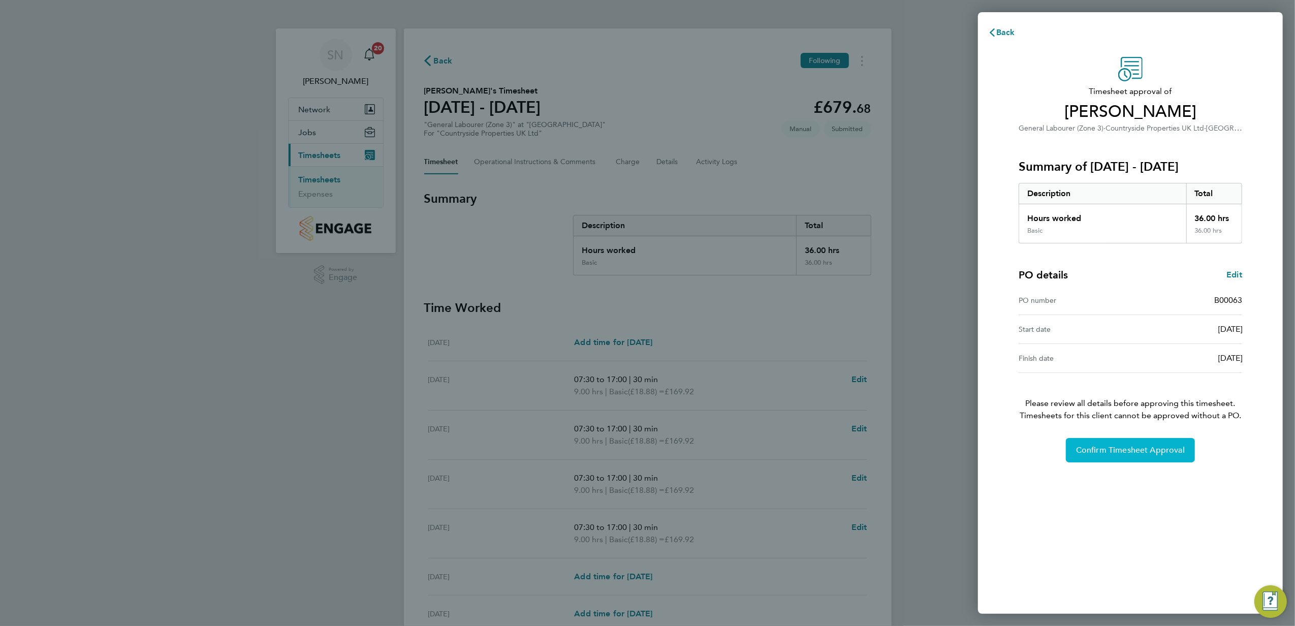
click at [1153, 444] on button "Confirm Timesheet Approval" at bounding box center [1130, 450] width 129 height 24
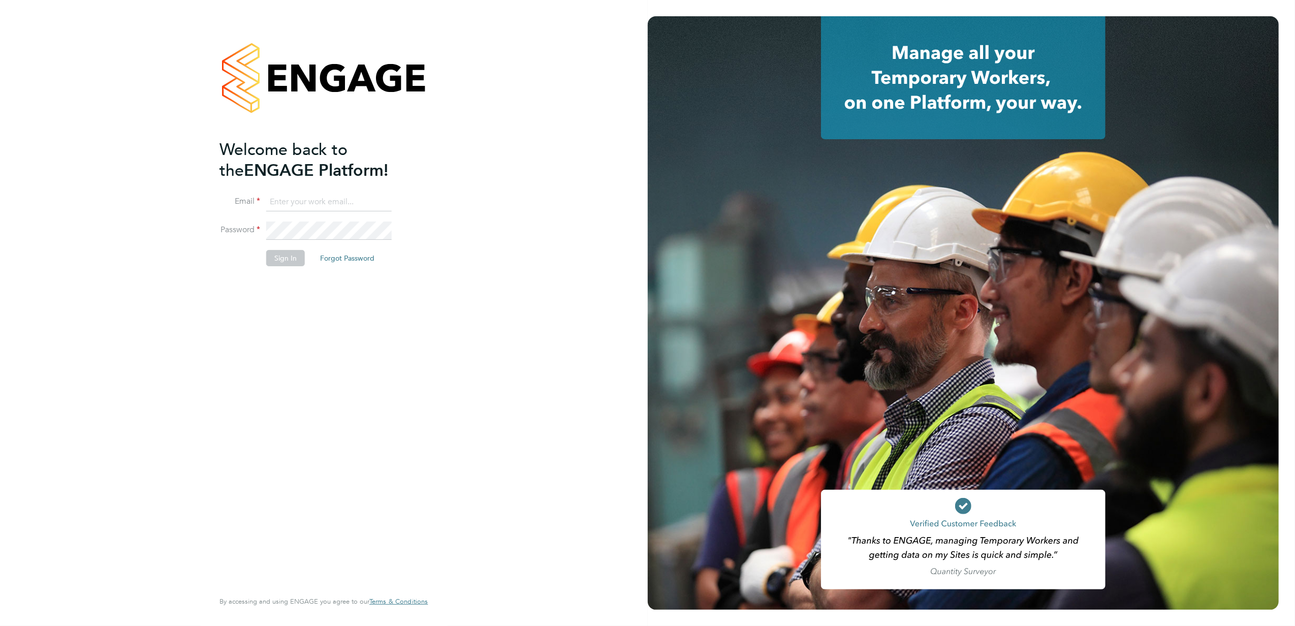
type input "[PERSON_NAME][EMAIL_ADDRESS][PERSON_NAME][DOMAIN_NAME]"
click at [286, 256] on button "Sign In" at bounding box center [285, 258] width 39 height 16
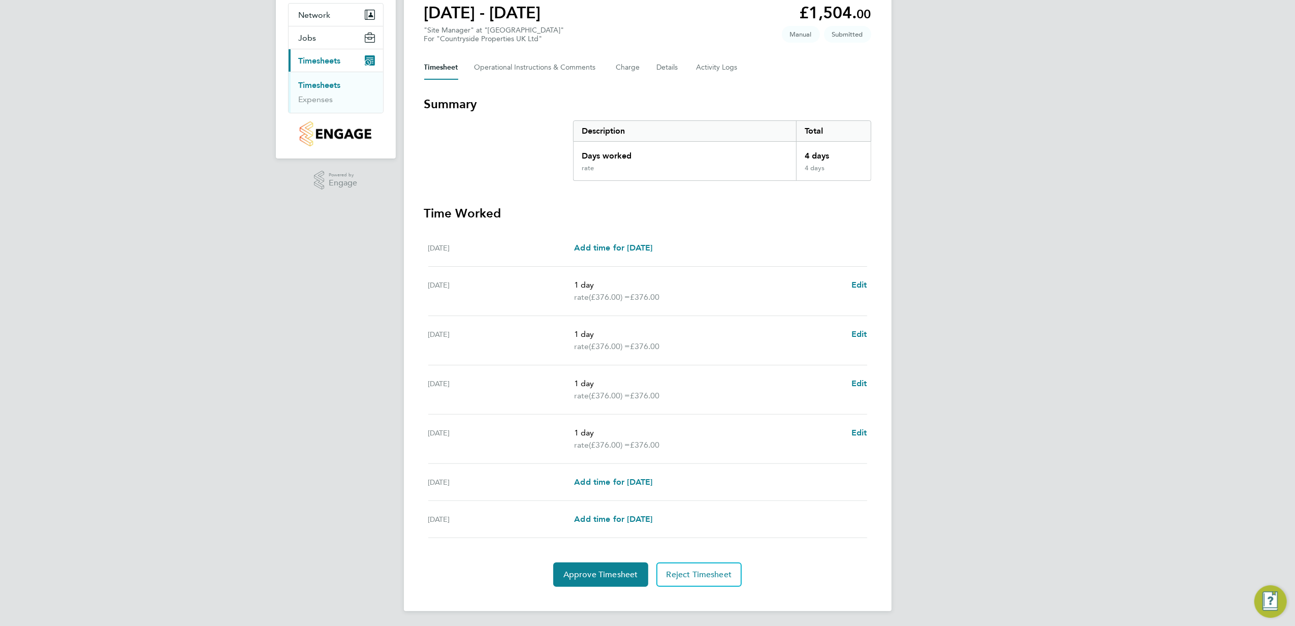
scroll to position [98, 0]
click at [591, 572] on span "Approve Timesheet" at bounding box center [600, 573] width 75 height 10
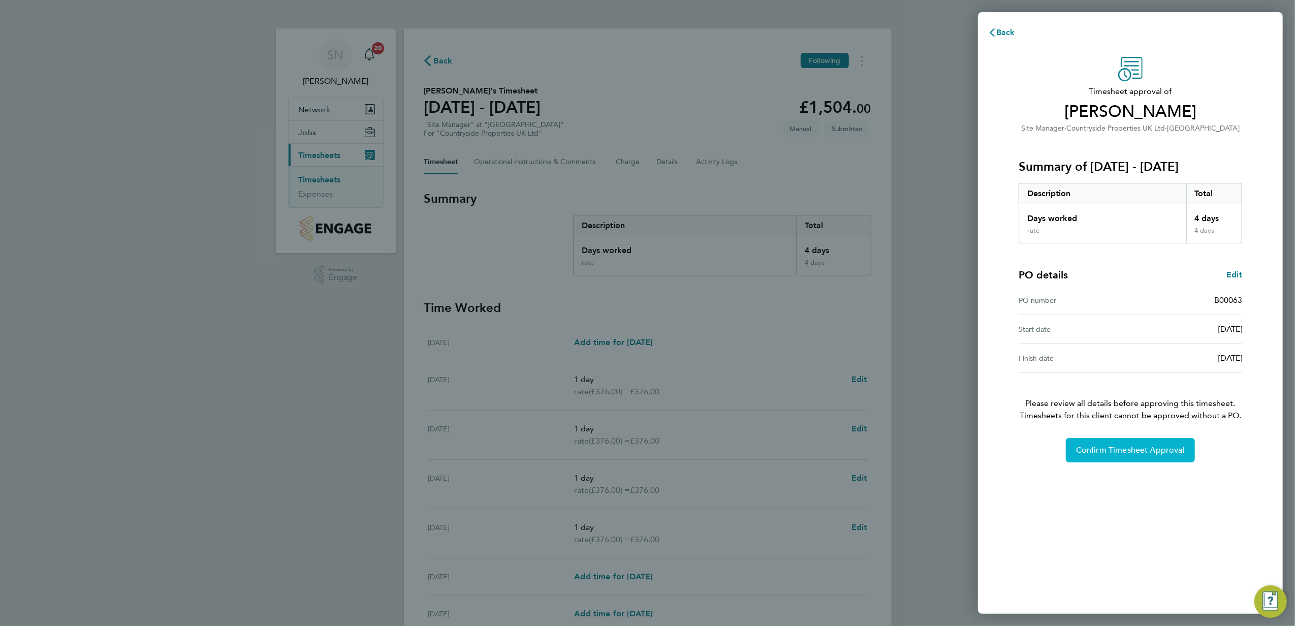
click at [1107, 451] on span "Confirm Timesheet Approval" at bounding box center [1130, 450] width 109 height 10
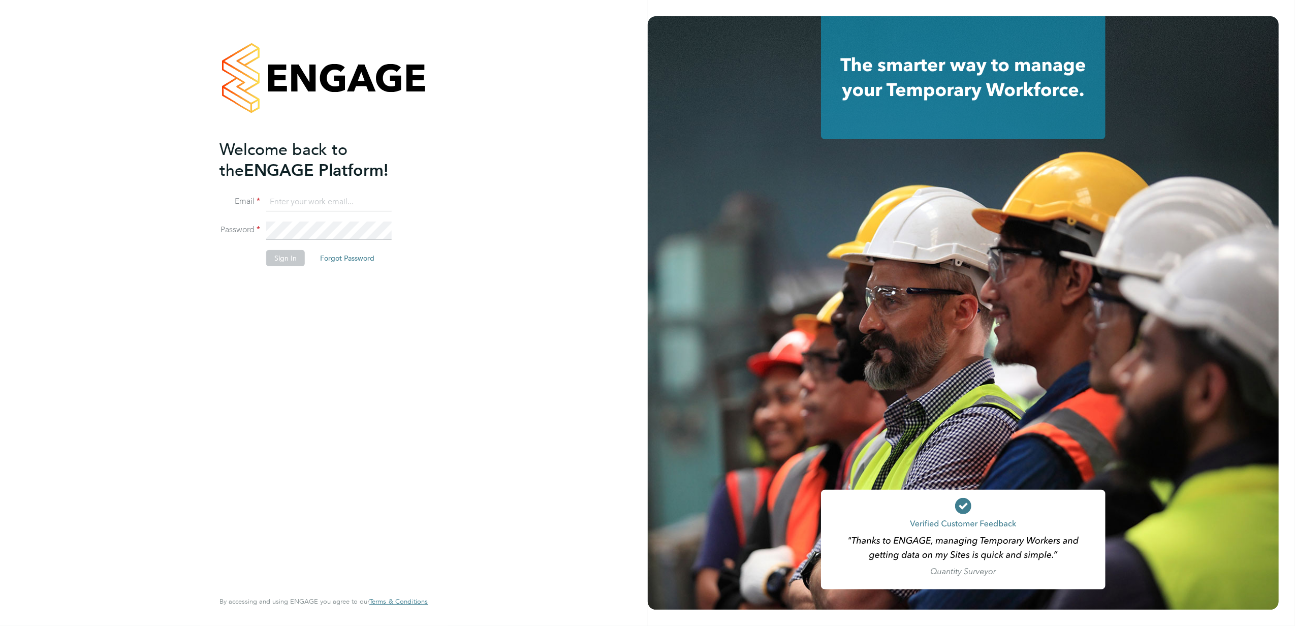
type input "stephen.nottage@vistry.co.uk"
click at [285, 261] on button "Sign In" at bounding box center [285, 258] width 39 height 16
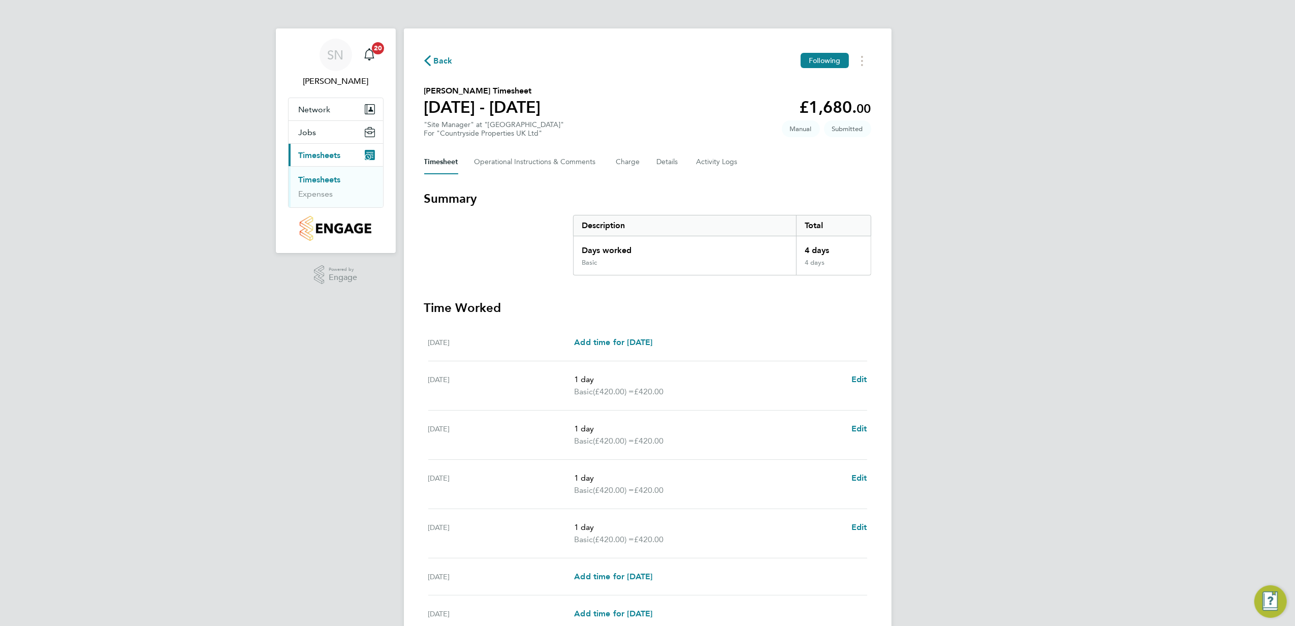
scroll to position [98, 0]
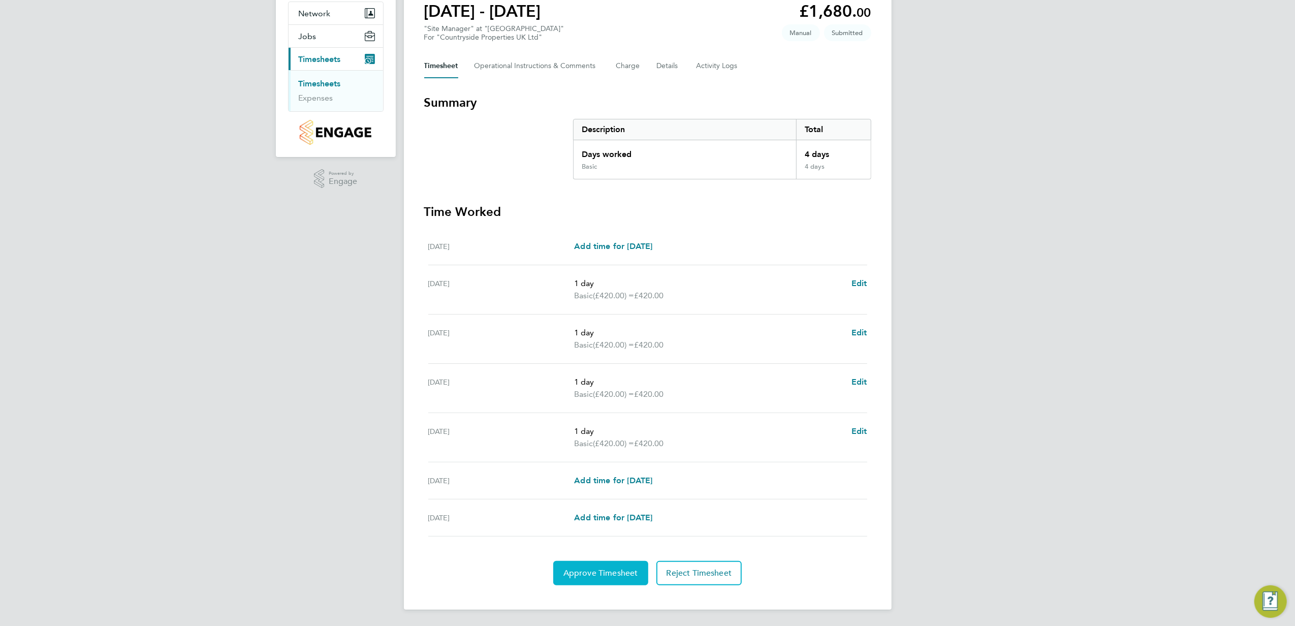
click at [602, 570] on span "Approve Timesheet" at bounding box center [600, 573] width 75 height 10
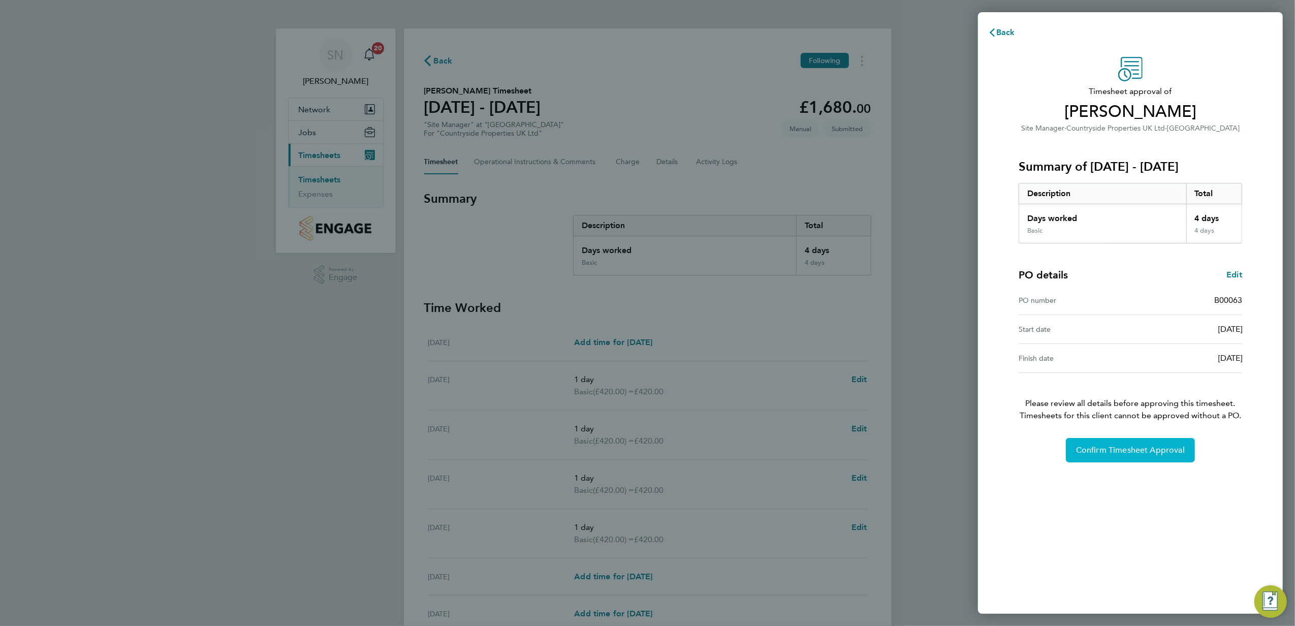
click at [1121, 448] on span "Confirm Timesheet Approval" at bounding box center [1130, 450] width 109 height 10
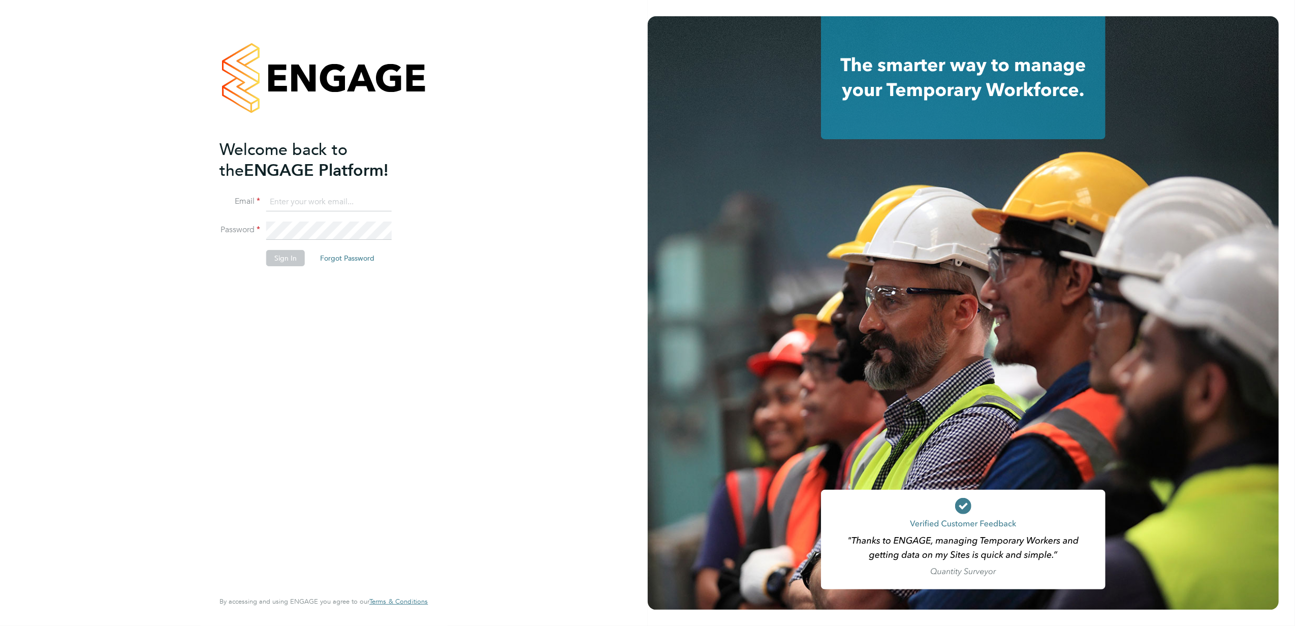
type input "[PERSON_NAME][EMAIL_ADDRESS][PERSON_NAME][DOMAIN_NAME]"
click at [291, 261] on button "Sign In" at bounding box center [285, 258] width 39 height 16
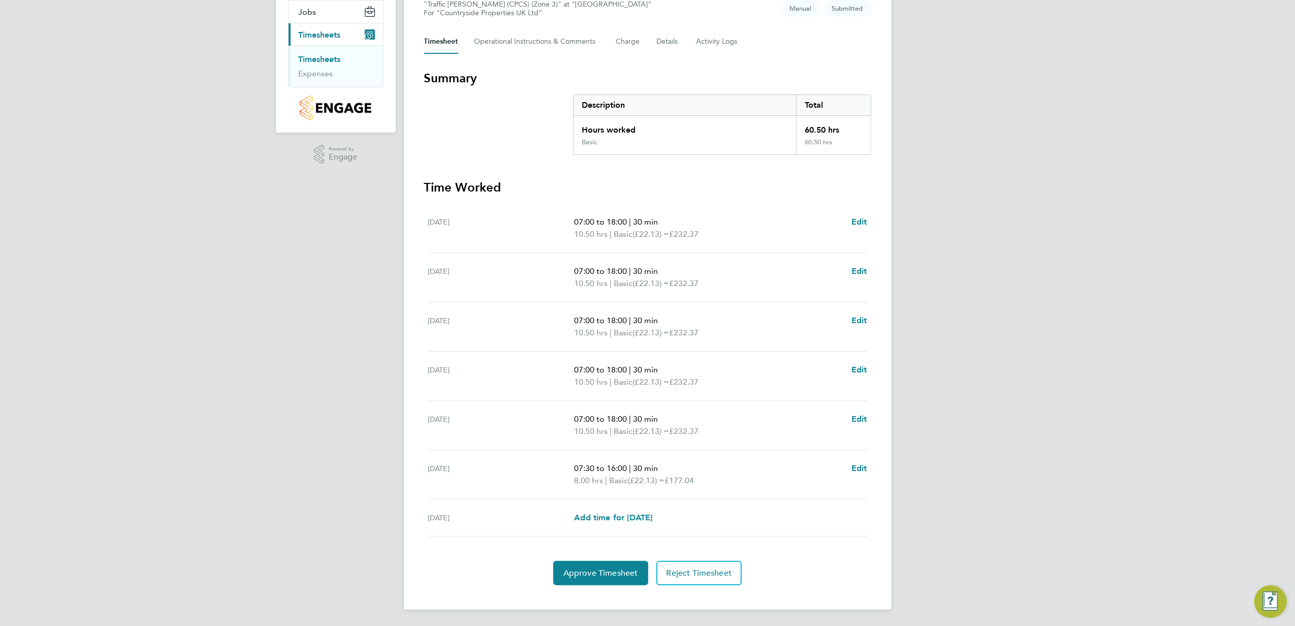
scroll to position [122, 0]
click at [855, 218] on span "Edit" at bounding box center [859, 222] width 16 height 10
select select "30"
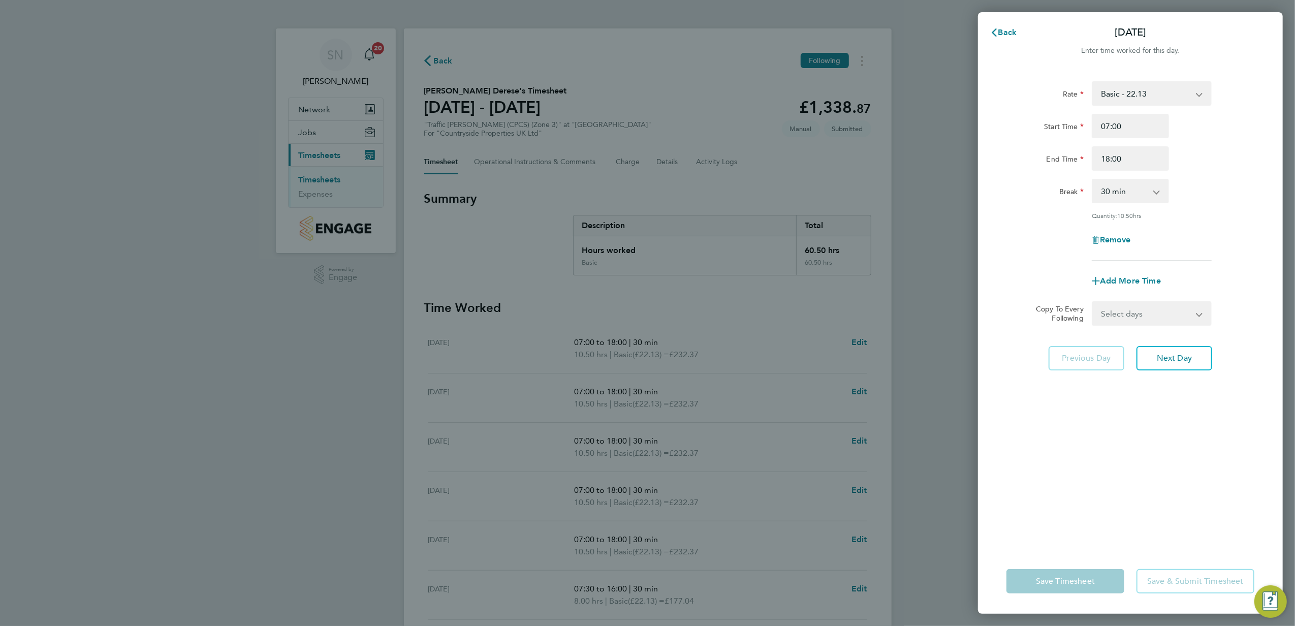
click at [882, 240] on div "Back [DATE] Enter time worked for this day. Rate Basic - 22.13 Start Time 07:00…" at bounding box center [647, 313] width 1295 height 626
click at [1012, 25] on button "Back" at bounding box center [1003, 32] width 47 height 20
